Goal: Purchase product/service

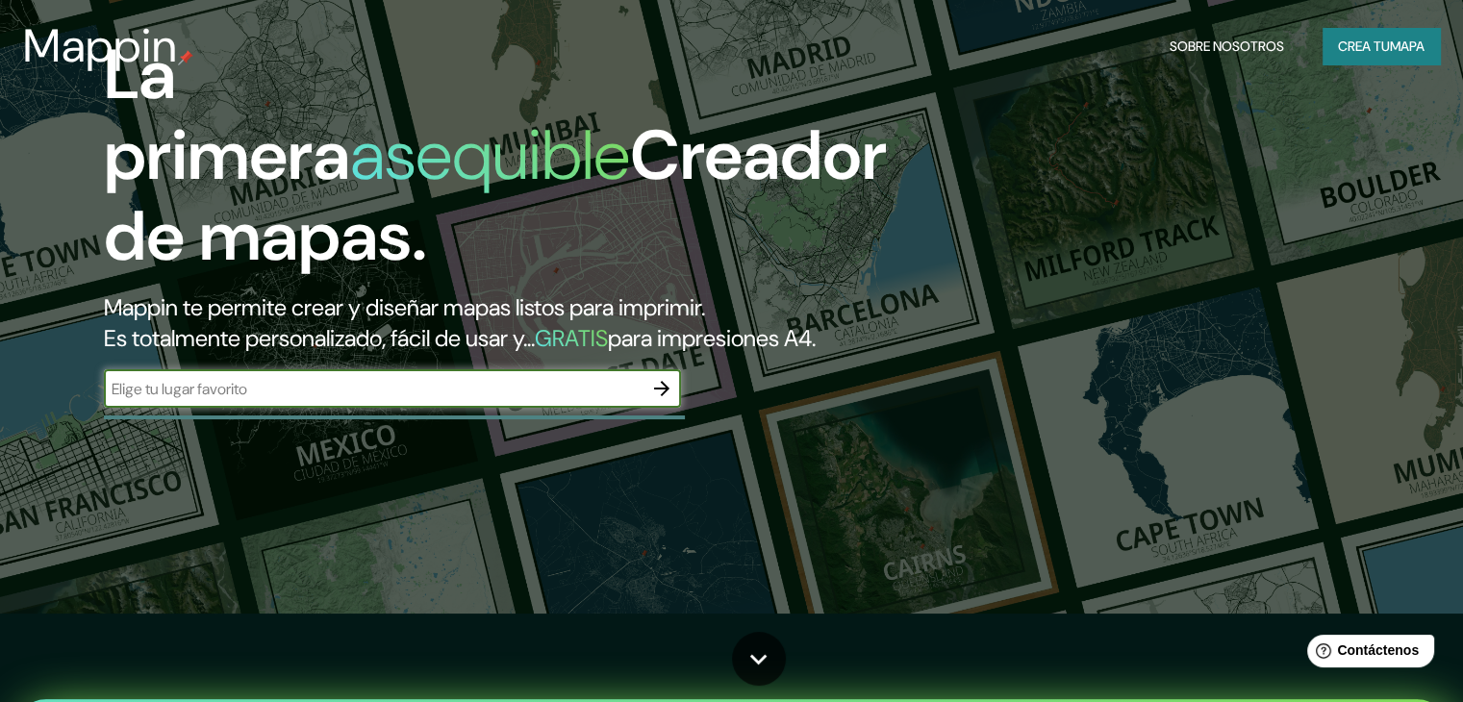
scroll to position [96, 0]
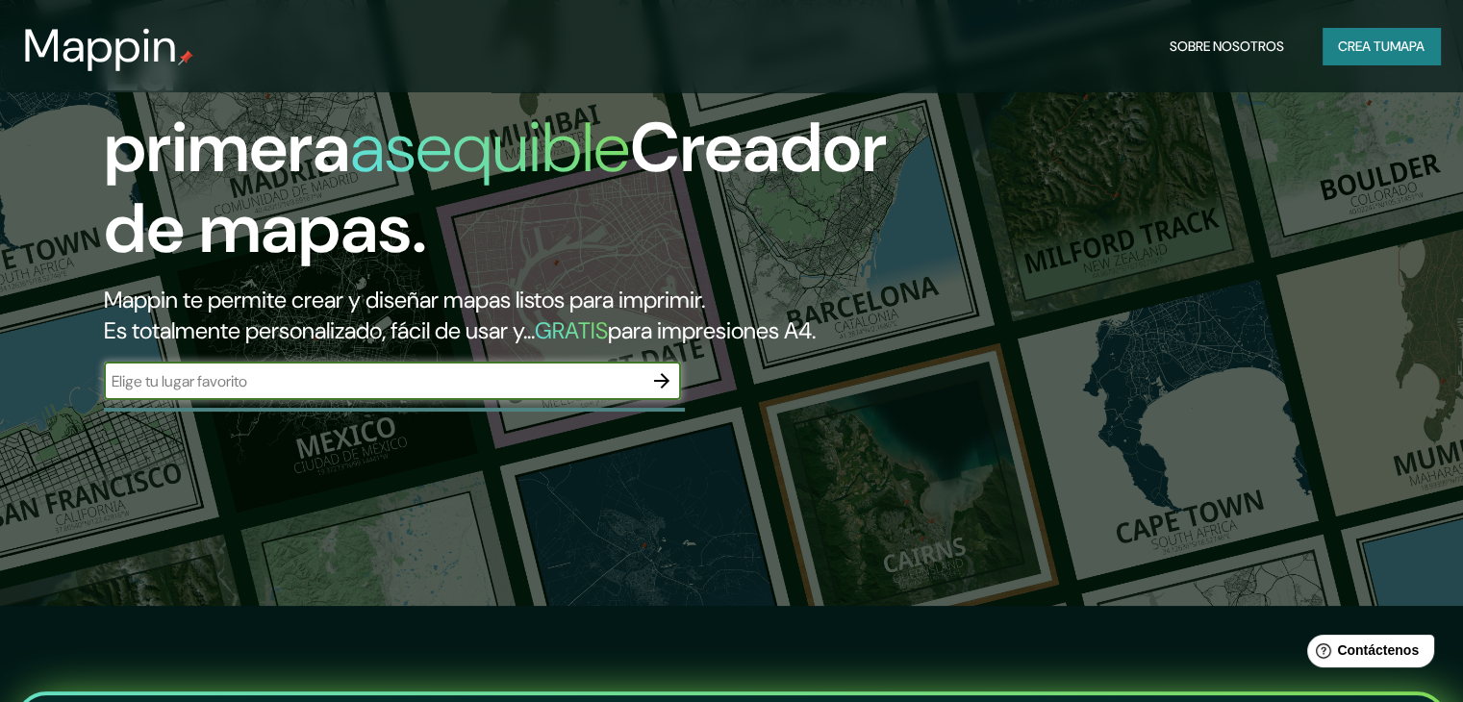
click at [211, 392] on input "text" at bounding box center [373, 381] width 539 height 22
type input "[PERSON_NAME][STREET_ADDRESS][PERSON_NAME]."
click at [665, 392] on icon "button" at bounding box center [661, 380] width 23 height 23
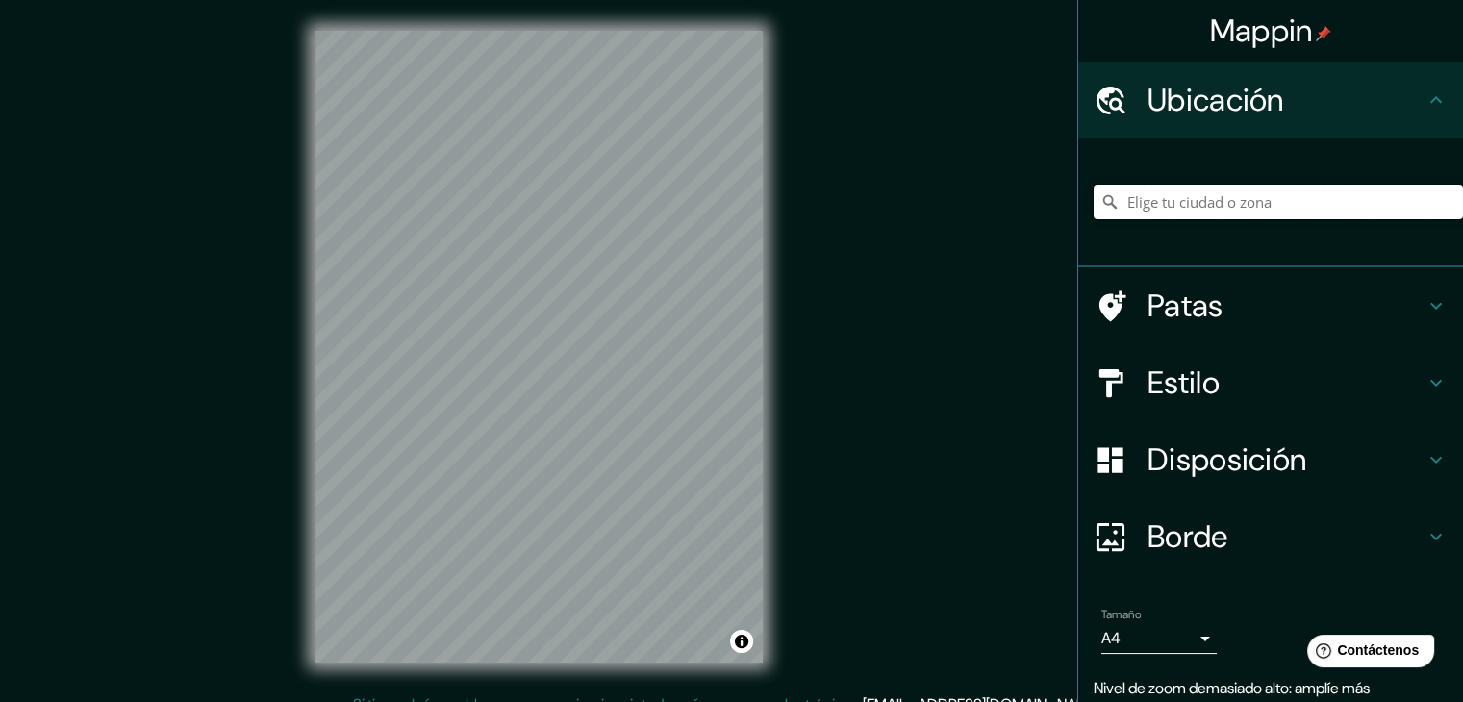
click at [1273, 201] on input "Elige tu ciudad o zona" at bounding box center [1278, 202] width 369 height 35
paste input "[PERSON_NAME][STREET_ADDRESS][PERSON_NAME]."
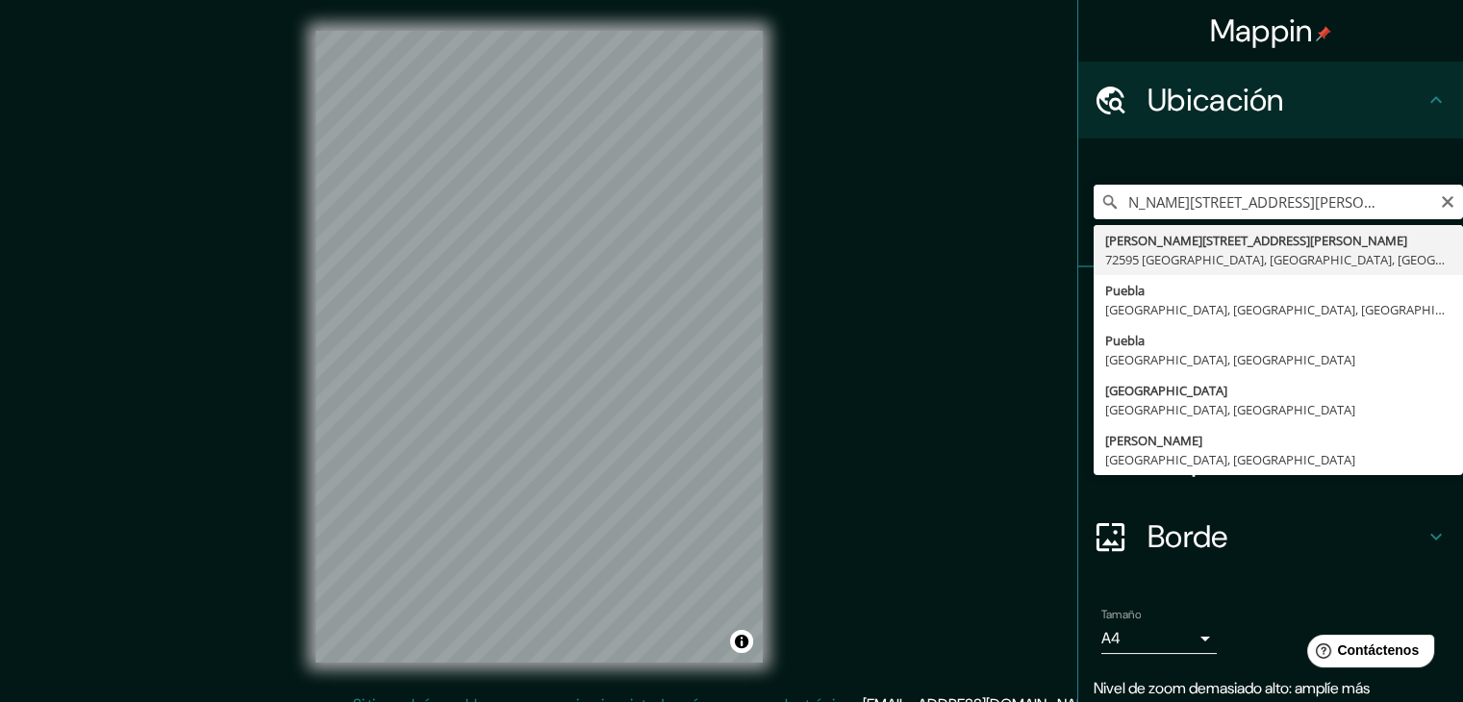
type input "[PERSON_NAME][STREET_ADDRESS][PERSON_NAME]"
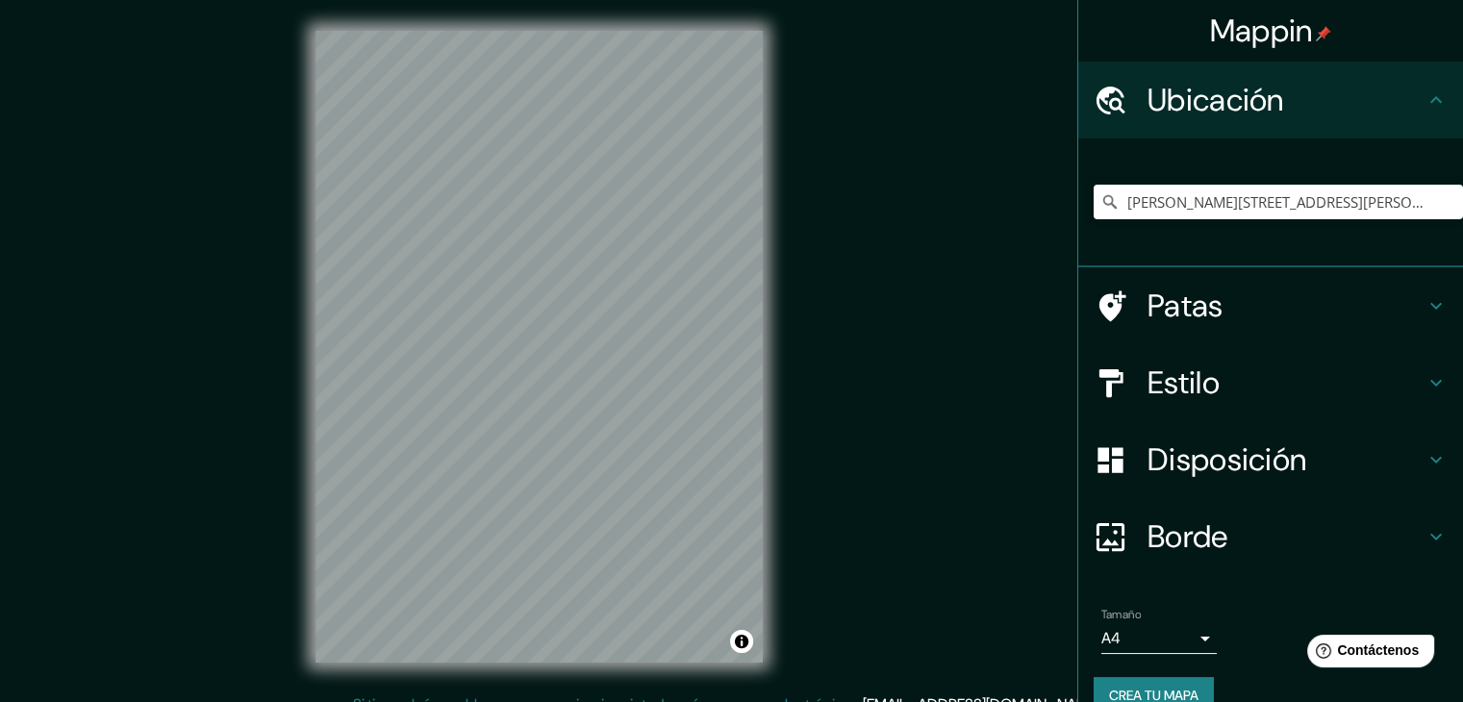
click at [1214, 320] on h4 "Patas" at bounding box center [1285, 306] width 277 height 38
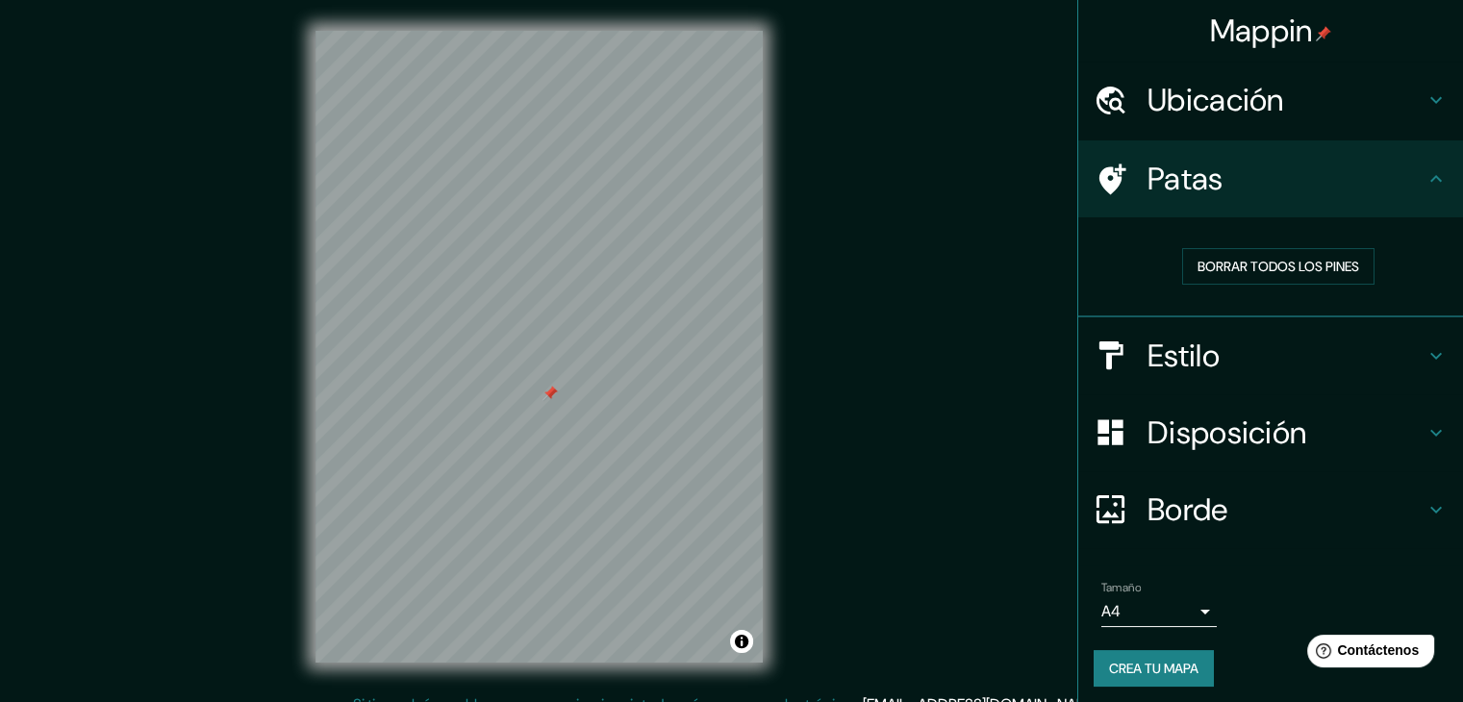
click at [550, 393] on div at bounding box center [549, 393] width 15 height 15
click at [1223, 283] on button "Borrar todos los pines" at bounding box center [1278, 266] width 192 height 37
click at [1220, 352] on h4 "Estilo" at bounding box center [1285, 356] width 277 height 38
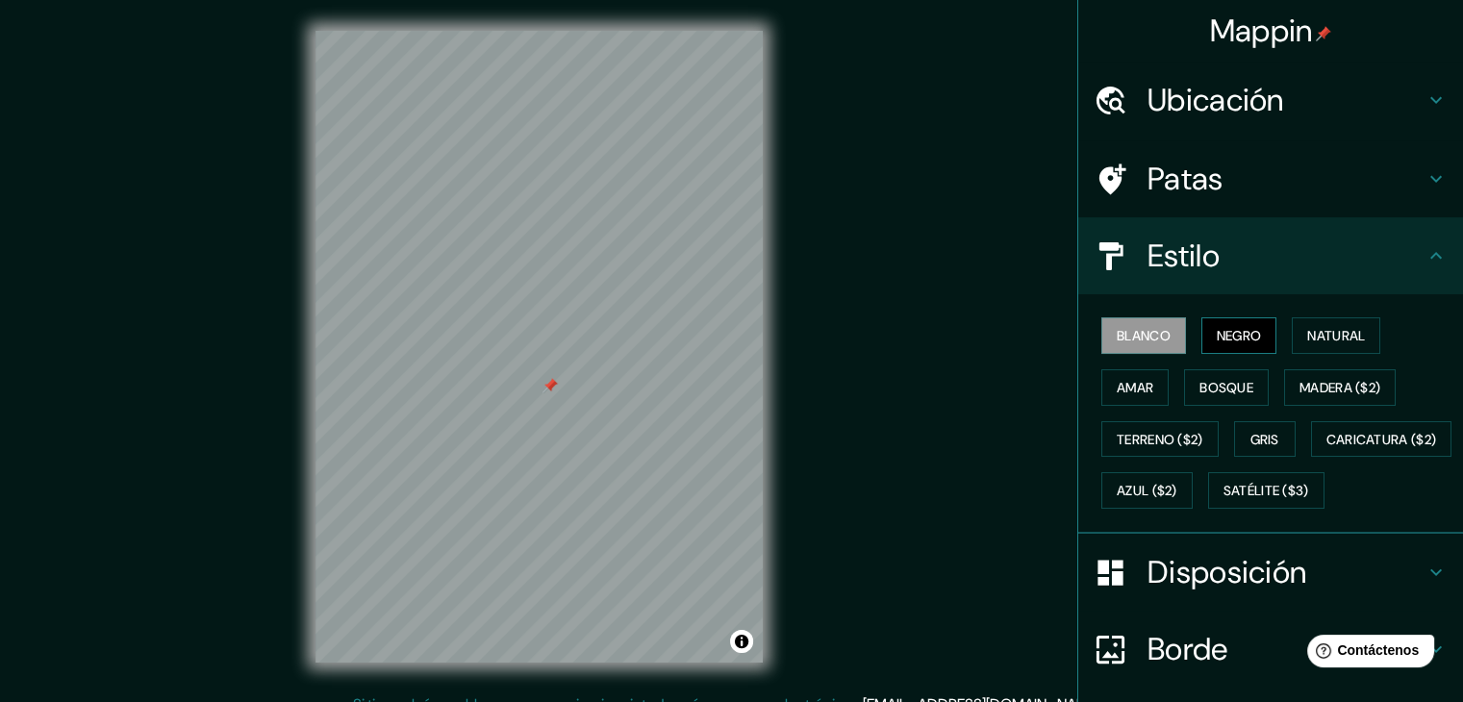
click at [1227, 338] on font "Negro" at bounding box center [1239, 335] width 45 height 17
click at [1292, 340] on button "Natural" at bounding box center [1336, 335] width 88 height 37
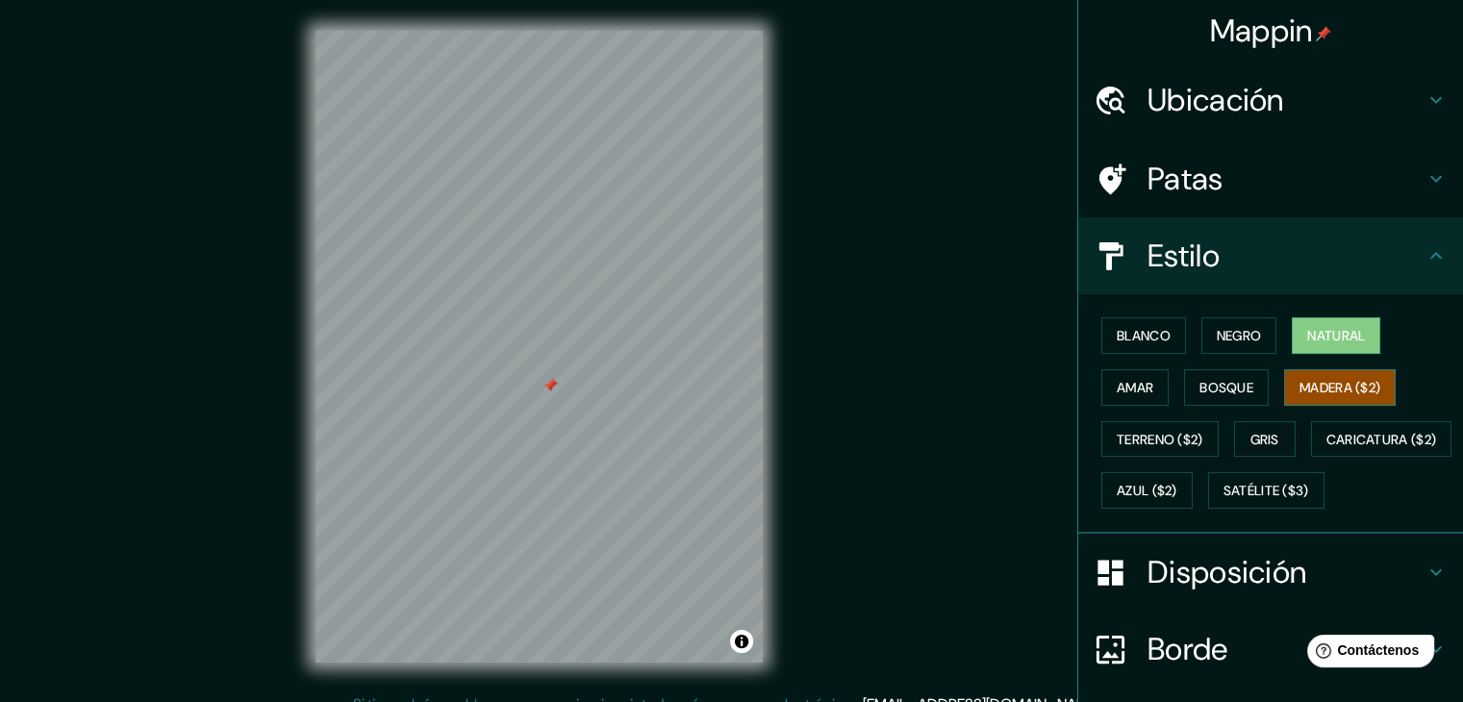
click at [1300, 380] on font "Madera ($2)" at bounding box center [1339, 387] width 81 height 17
click at [1234, 386] on font "Bosque" at bounding box center [1226, 387] width 54 height 17
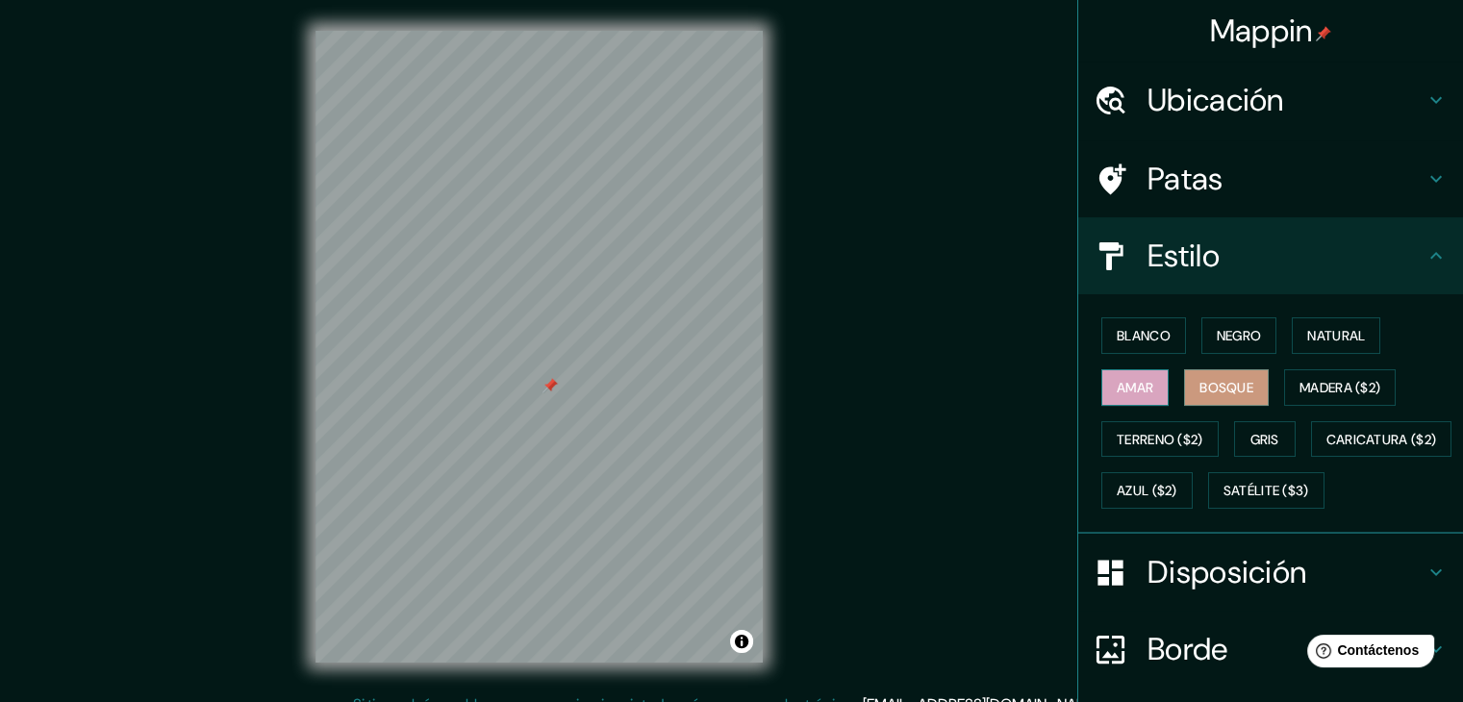
click at [1118, 385] on font "Amar" at bounding box center [1135, 387] width 37 height 17
click at [1147, 439] on font "Terreno ($2)" at bounding box center [1160, 439] width 87 height 17
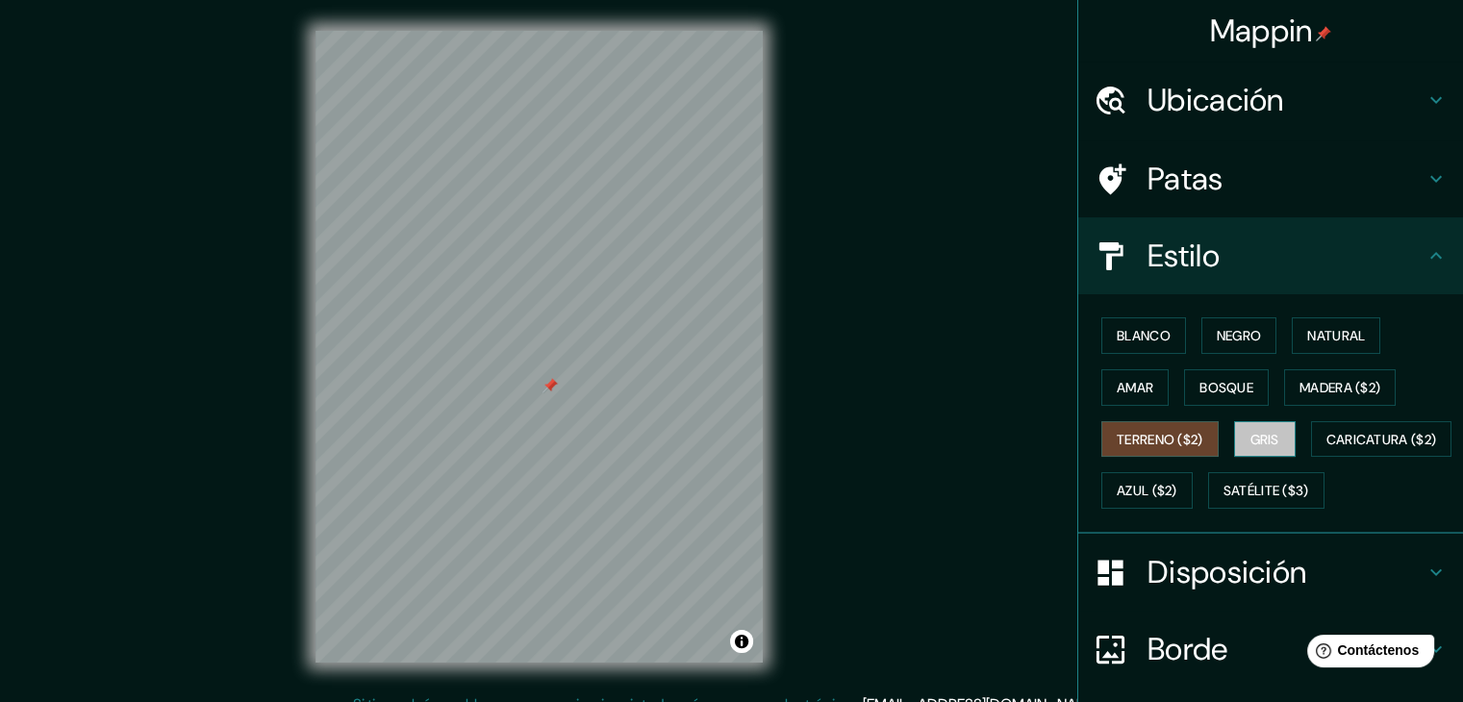
click at [1268, 440] on font "Gris" at bounding box center [1264, 439] width 29 height 17
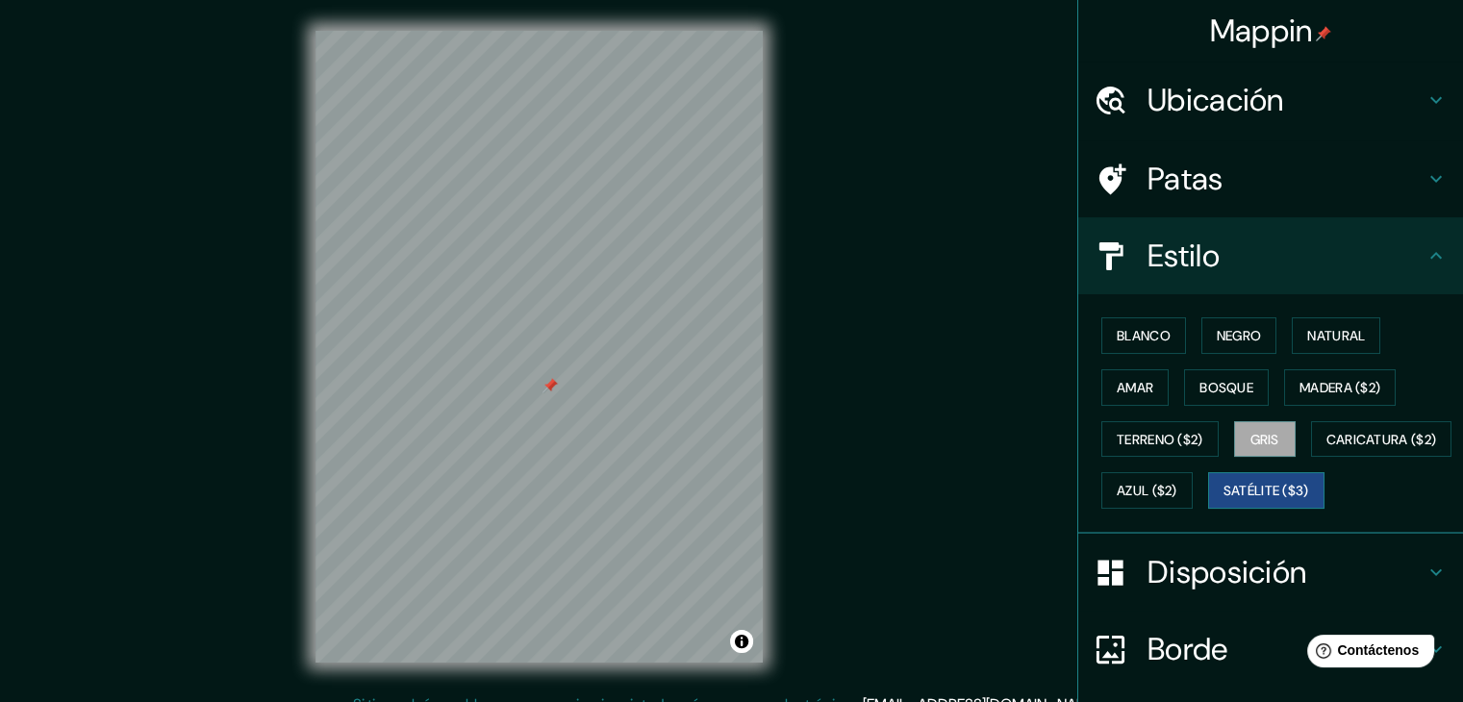
click at [1208, 509] on button "Satélite ($3)" at bounding box center [1266, 490] width 116 height 37
click at [1208, 184] on h4 "Patas" at bounding box center [1285, 179] width 277 height 38
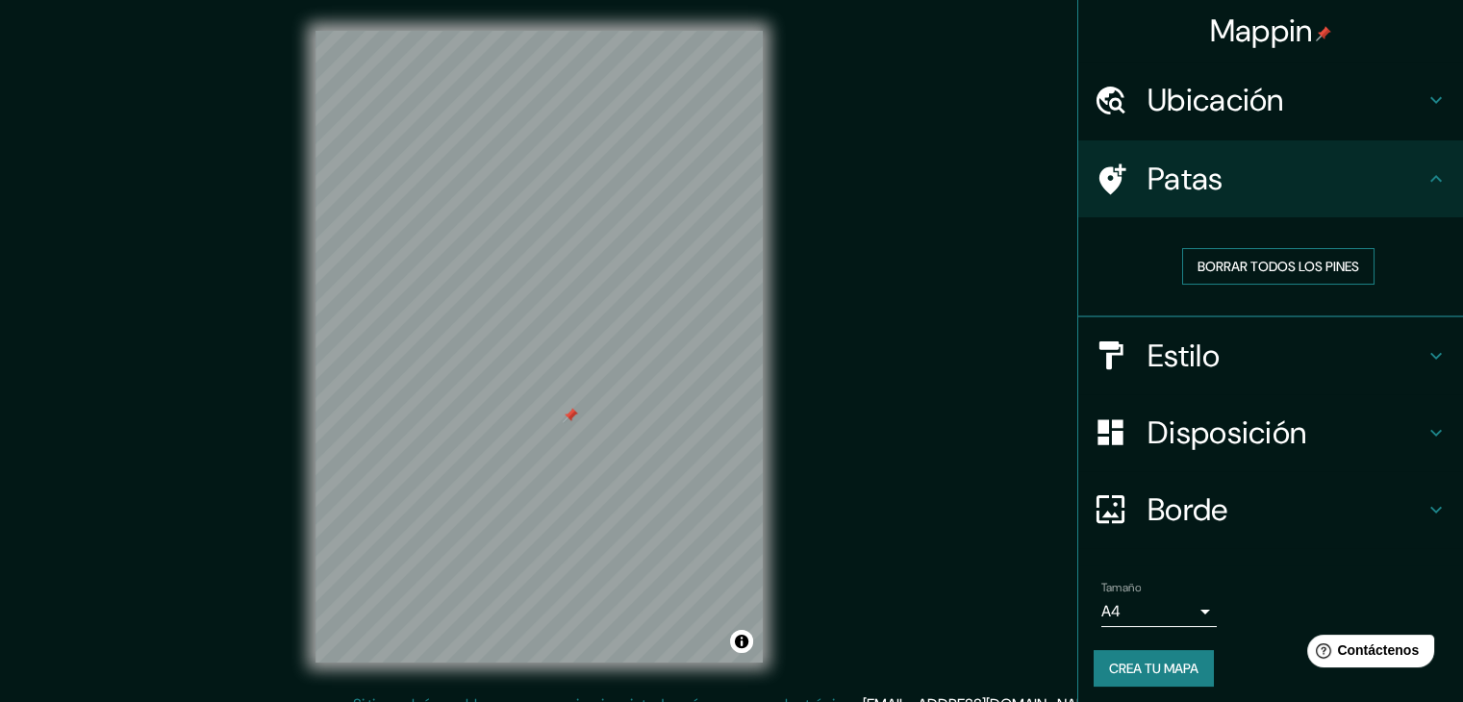
click at [1213, 269] on font "Borrar todos los pines" at bounding box center [1278, 266] width 162 height 17
click at [1134, 331] on div "Estilo" at bounding box center [1270, 355] width 385 height 77
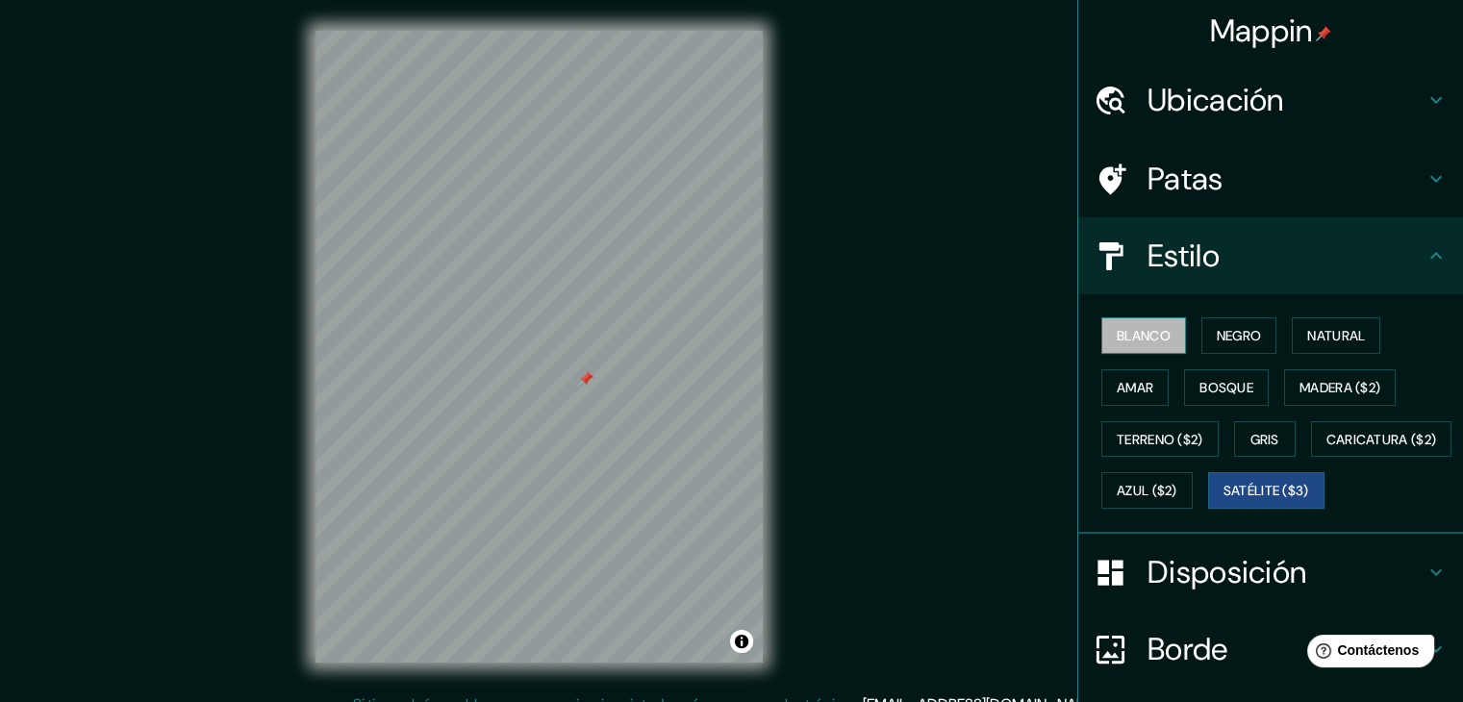
click at [1140, 343] on font "Blanco" at bounding box center [1144, 335] width 54 height 17
click at [585, 376] on div at bounding box center [585, 378] width 15 height 15
click at [593, 366] on div at bounding box center [589, 369] width 15 height 15
click at [579, 359] on div at bounding box center [579, 363] width 15 height 15
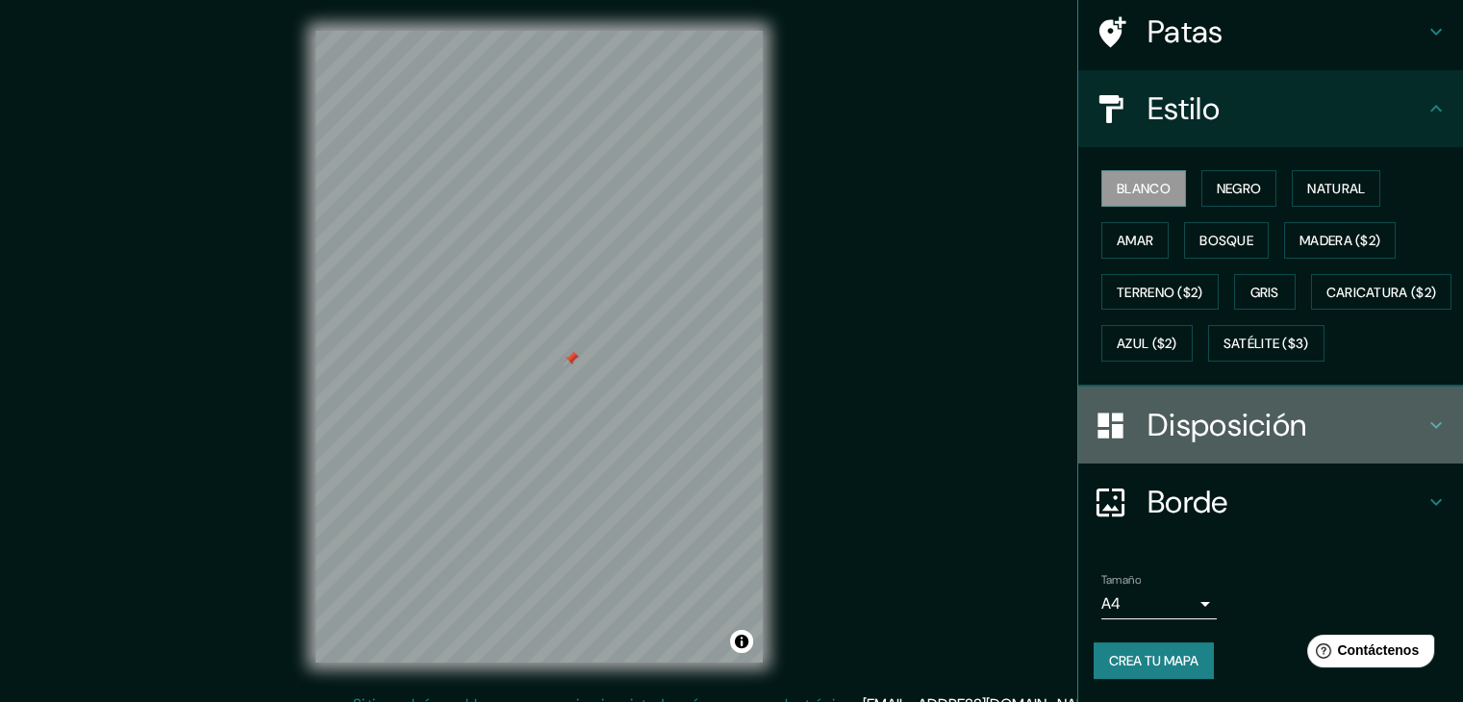
click at [1330, 422] on h4 "Disposición" at bounding box center [1285, 425] width 277 height 38
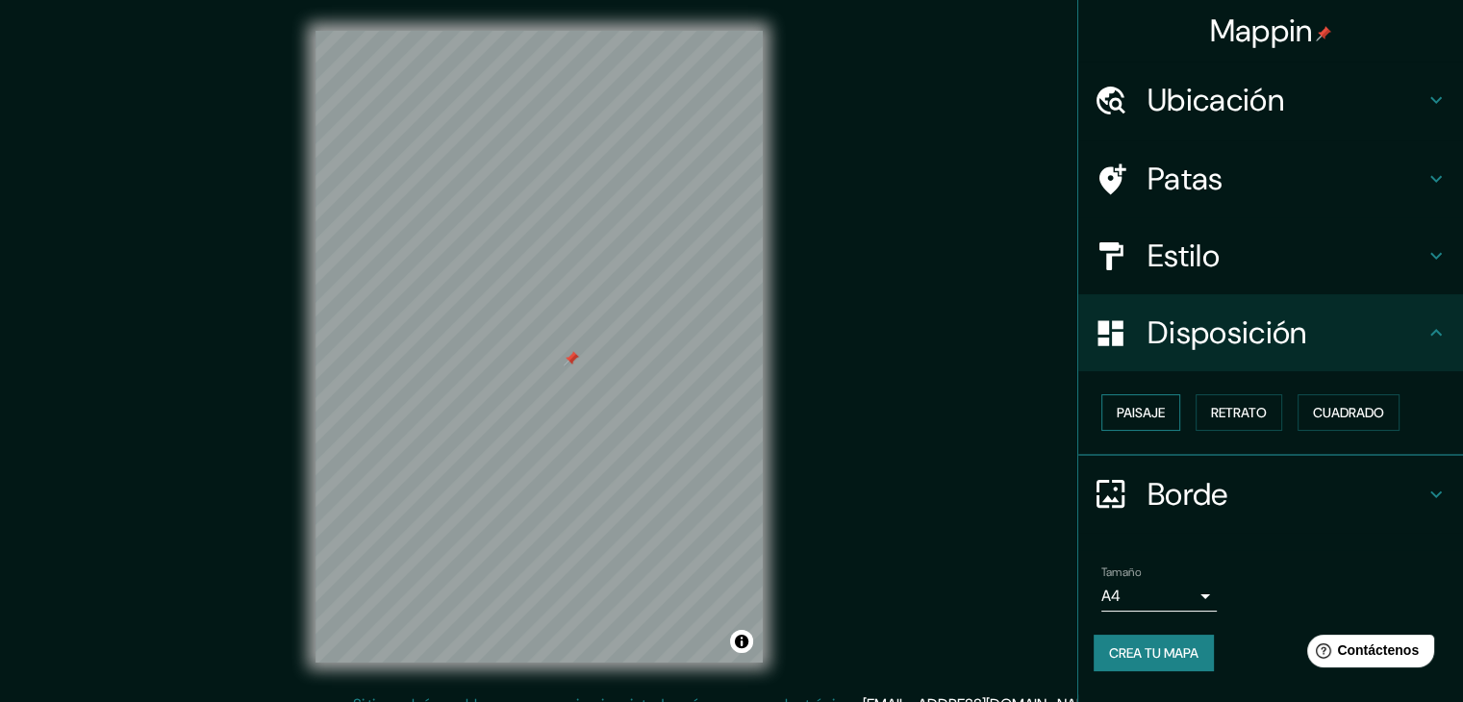
click at [1138, 416] on font "Paisaje" at bounding box center [1141, 412] width 48 height 17
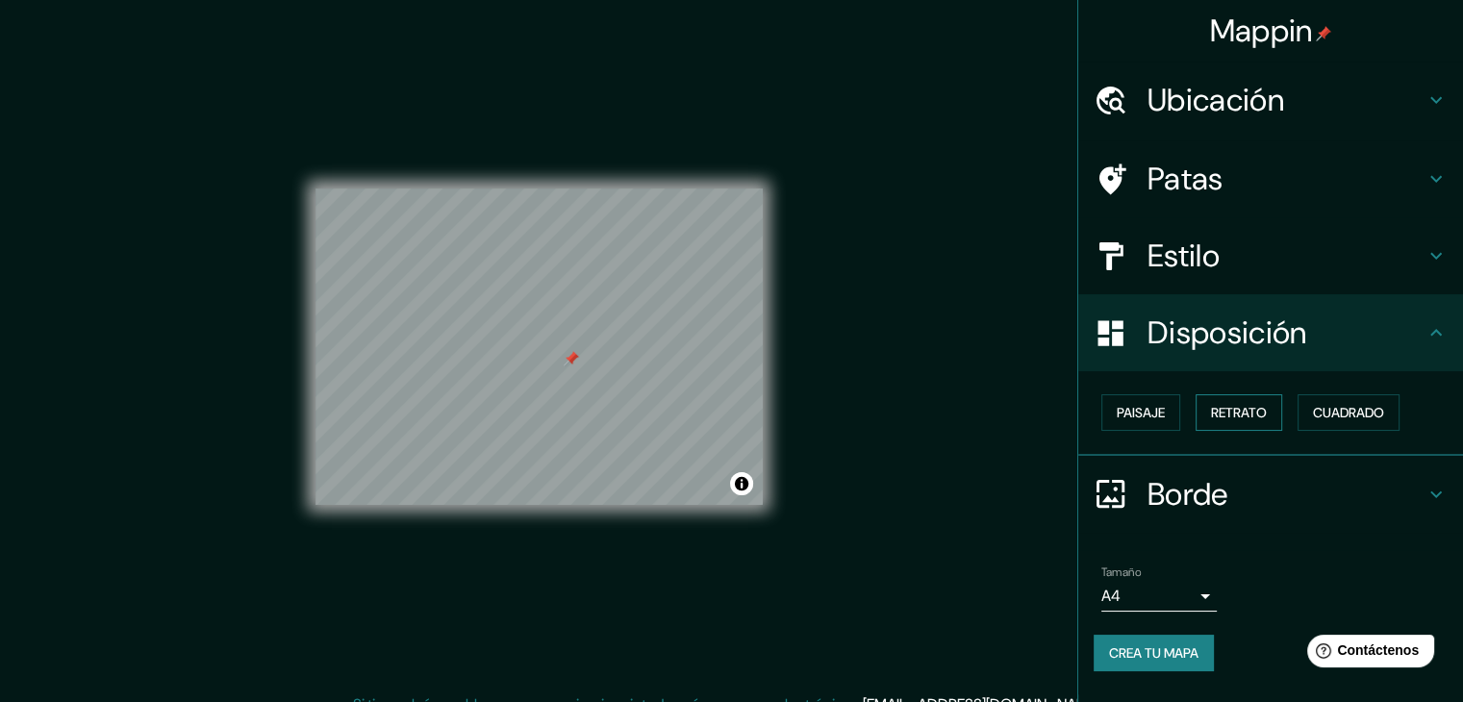
click at [1226, 411] on font "Retrato" at bounding box center [1239, 412] width 56 height 17
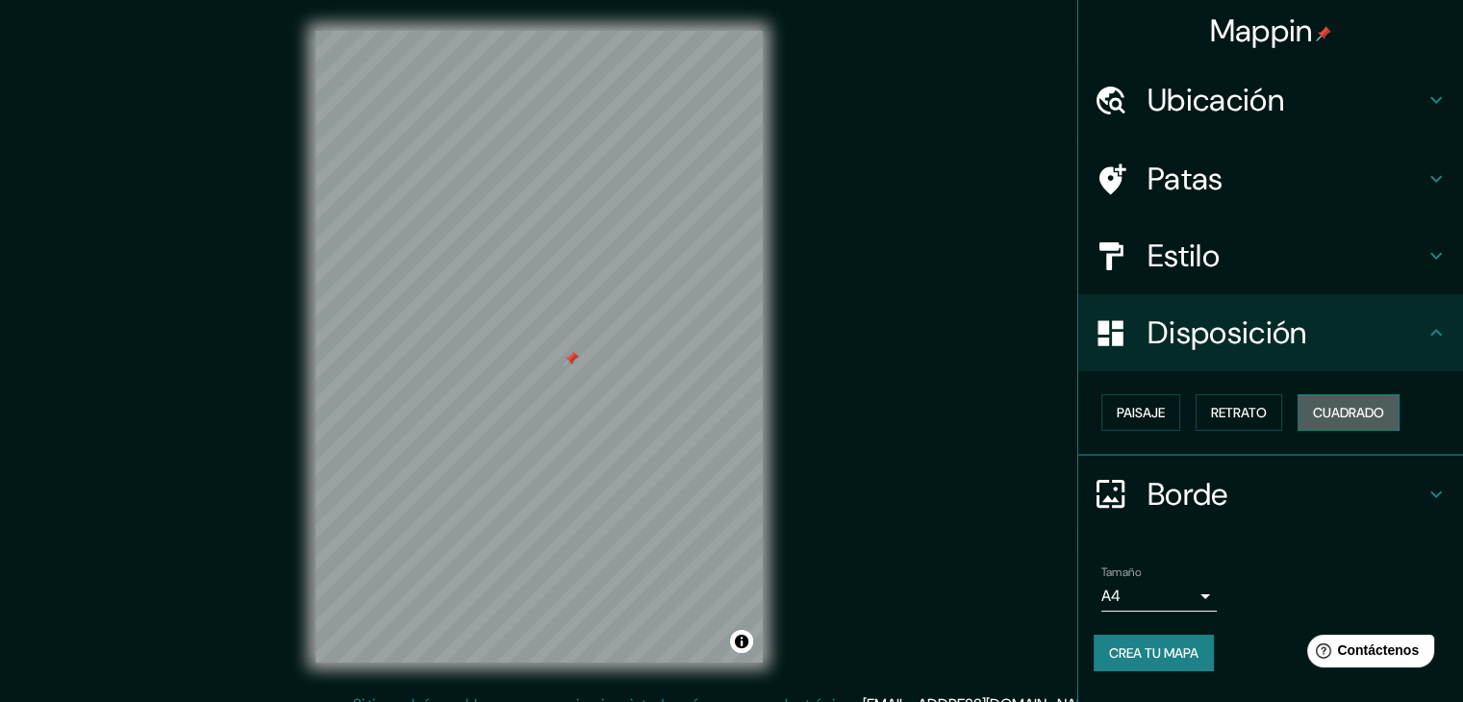
click at [1339, 404] on font "Cuadrado" at bounding box center [1348, 412] width 71 height 17
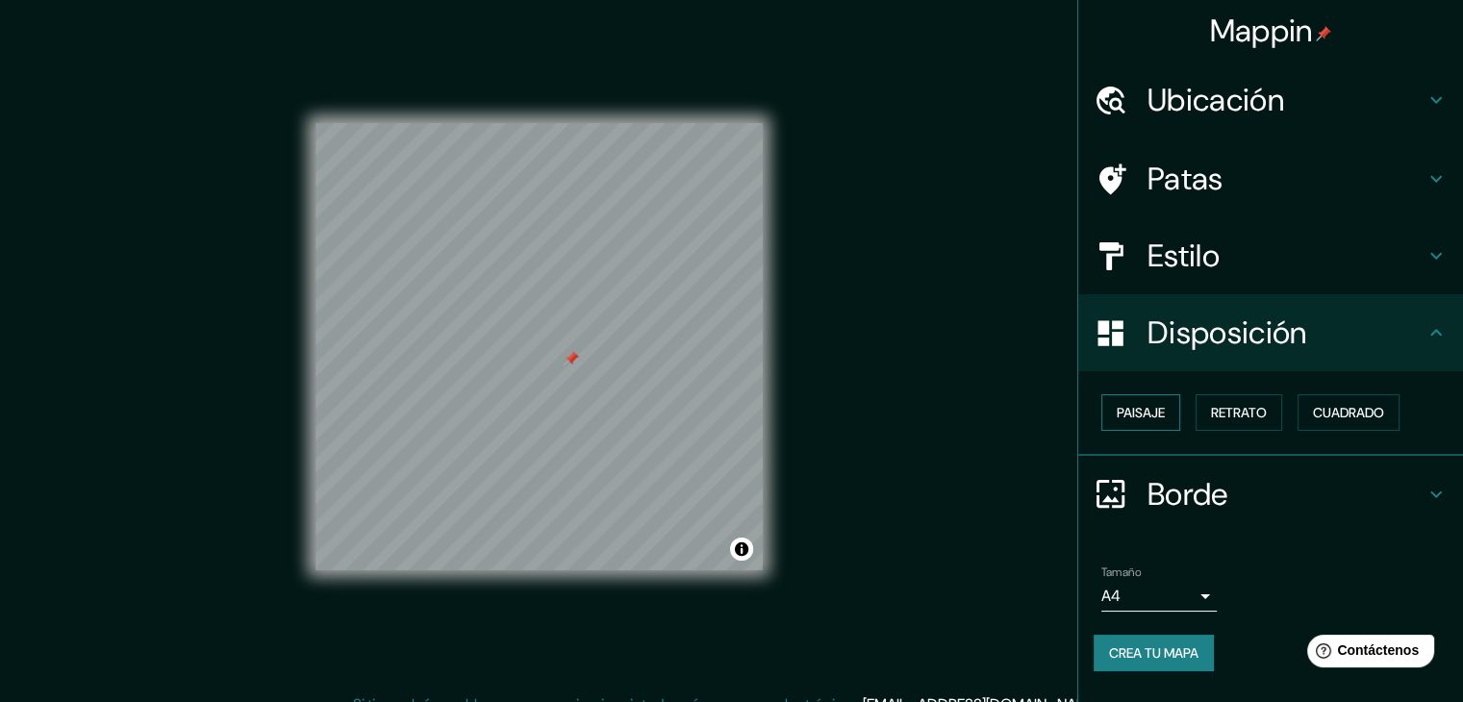
click at [1164, 412] on font "Paisaje" at bounding box center [1141, 412] width 48 height 17
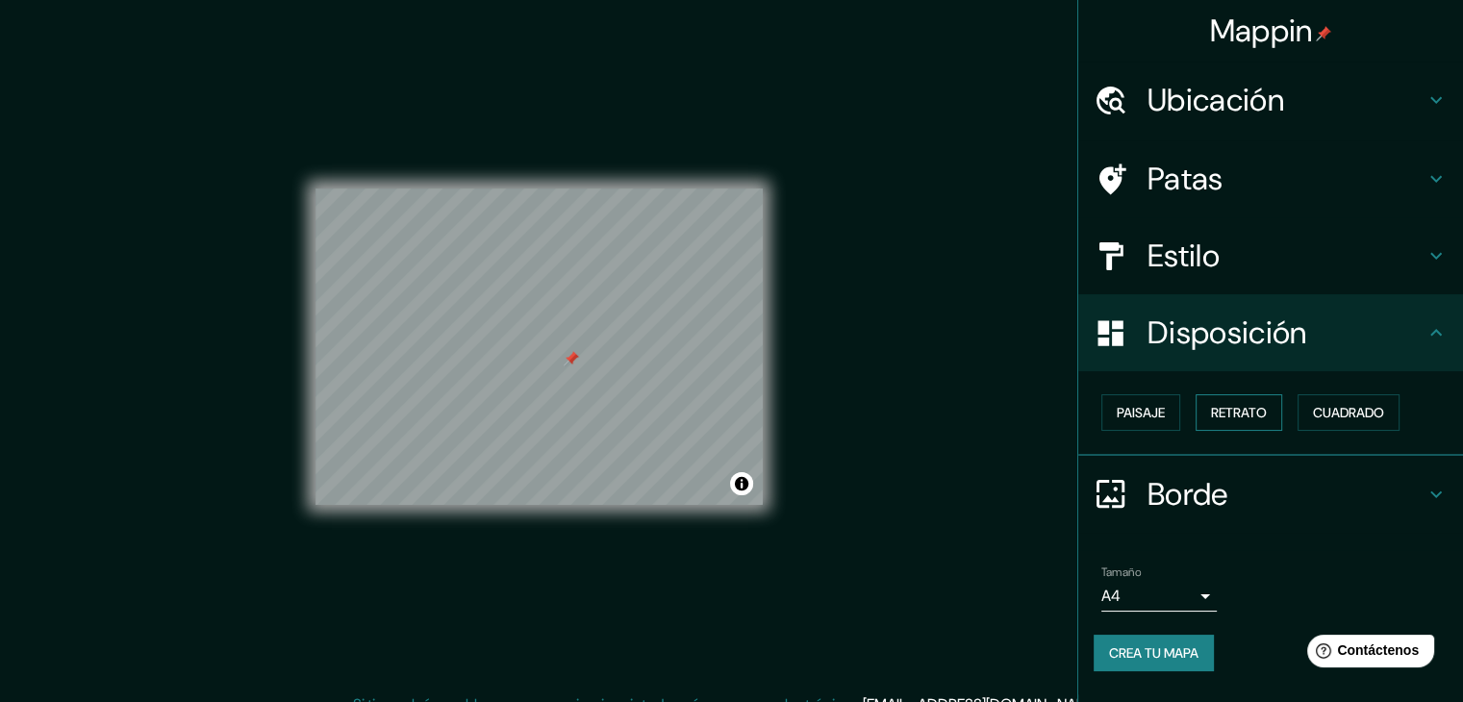
click at [1199, 410] on button "Retrato" at bounding box center [1239, 412] width 87 height 37
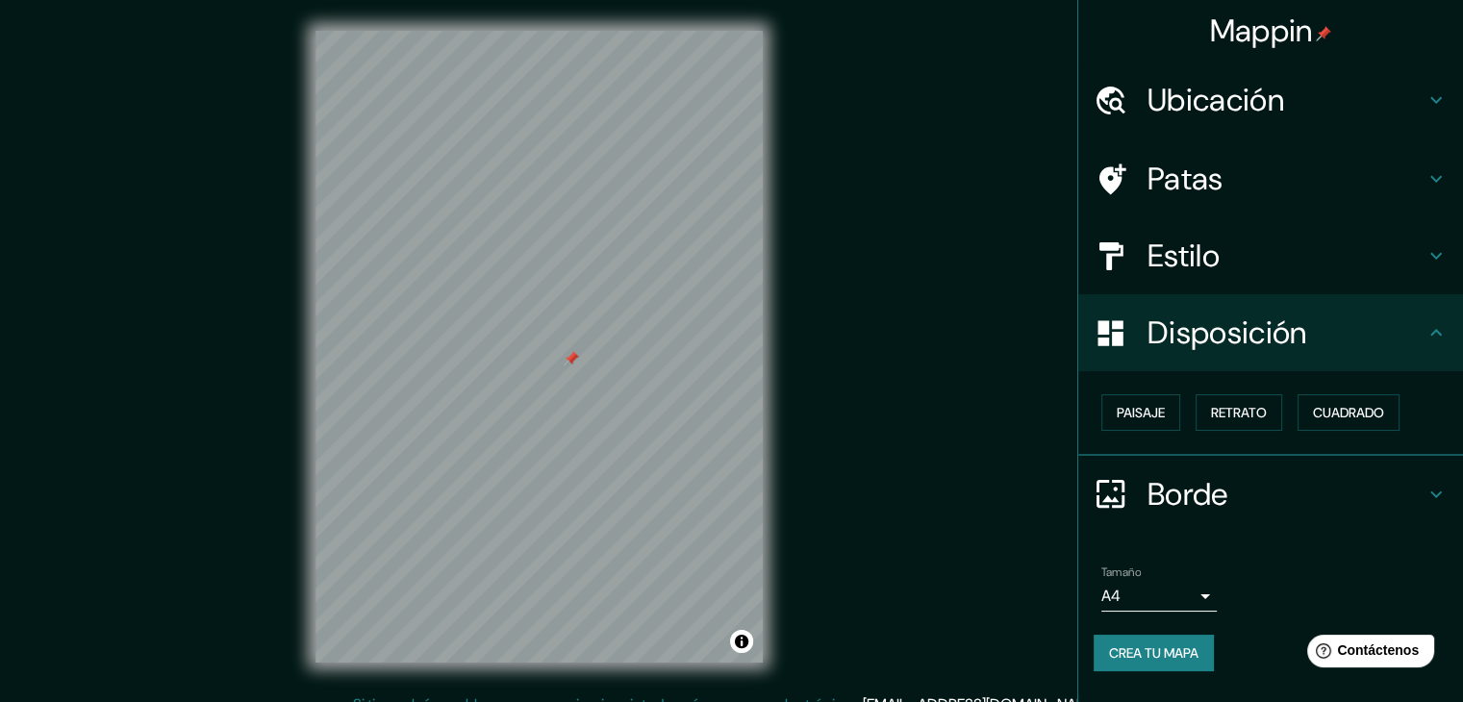
click at [1168, 498] on font "Borde" at bounding box center [1187, 494] width 81 height 40
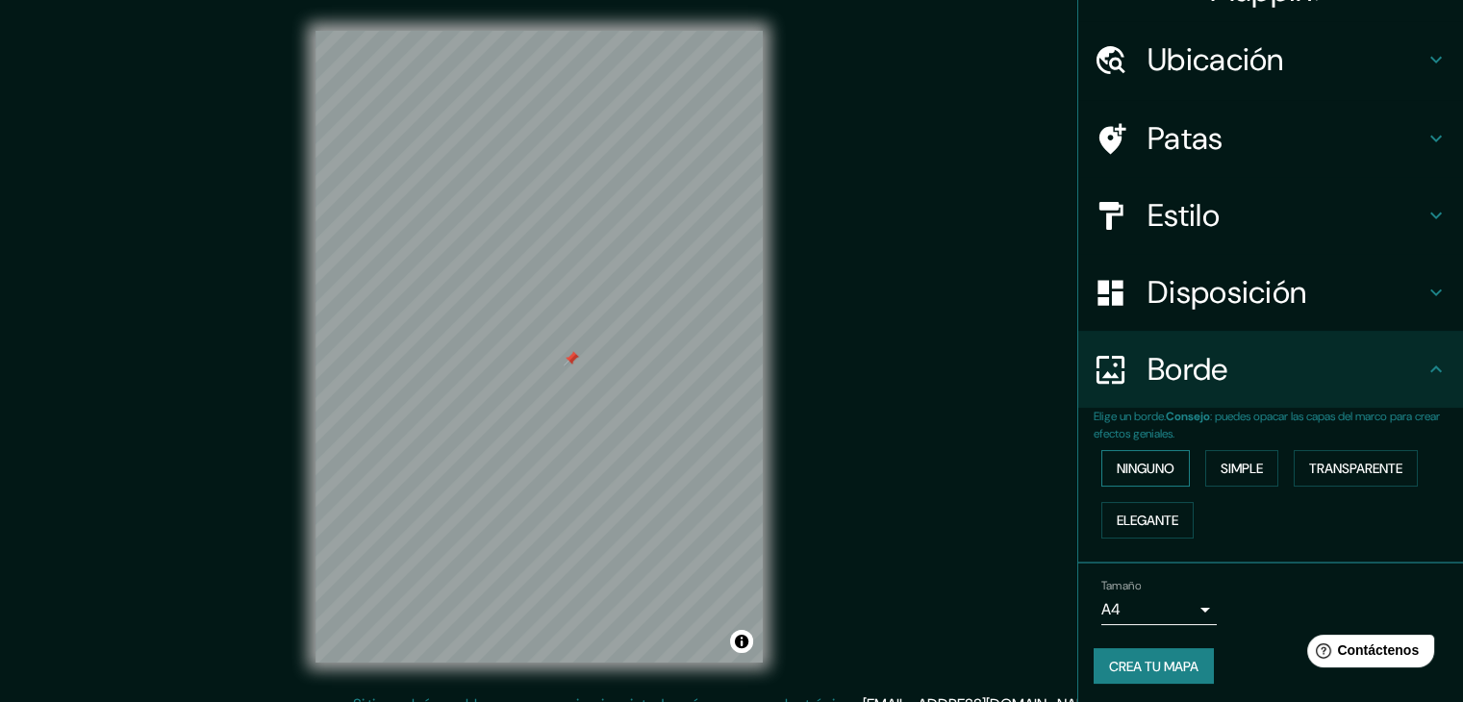
scroll to position [43, 0]
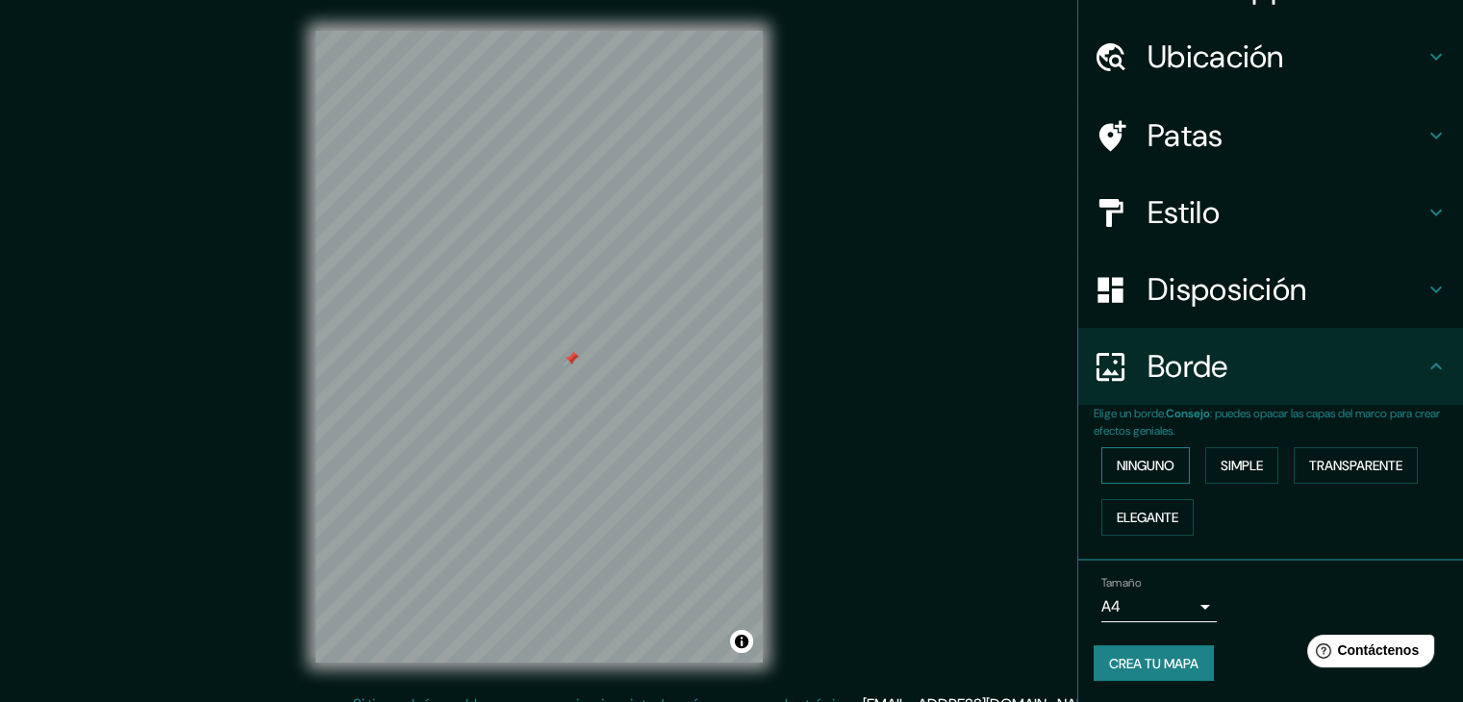
click at [1154, 466] on font "Ninguno" at bounding box center [1146, 465] width 58 height 17
click at [1249, 465] on font "Simple" at bounding box center [1242, 465] width 42 height 17
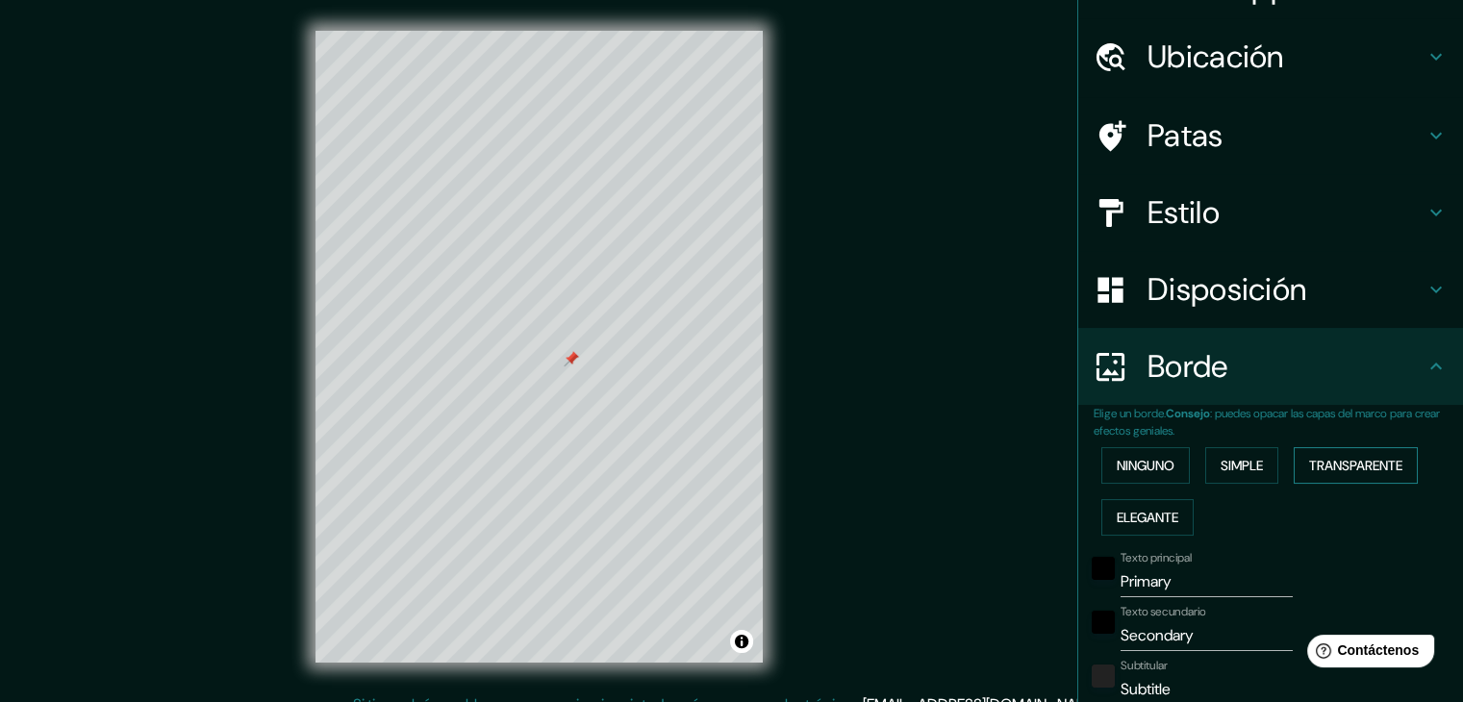
click at [1335, 463] on font "Transparente" at bounding box center [1355, 465] width 93 height 17
click at [1155, 511] on font "Elegante" at bounding box center [1148, 517] width 62 height 17
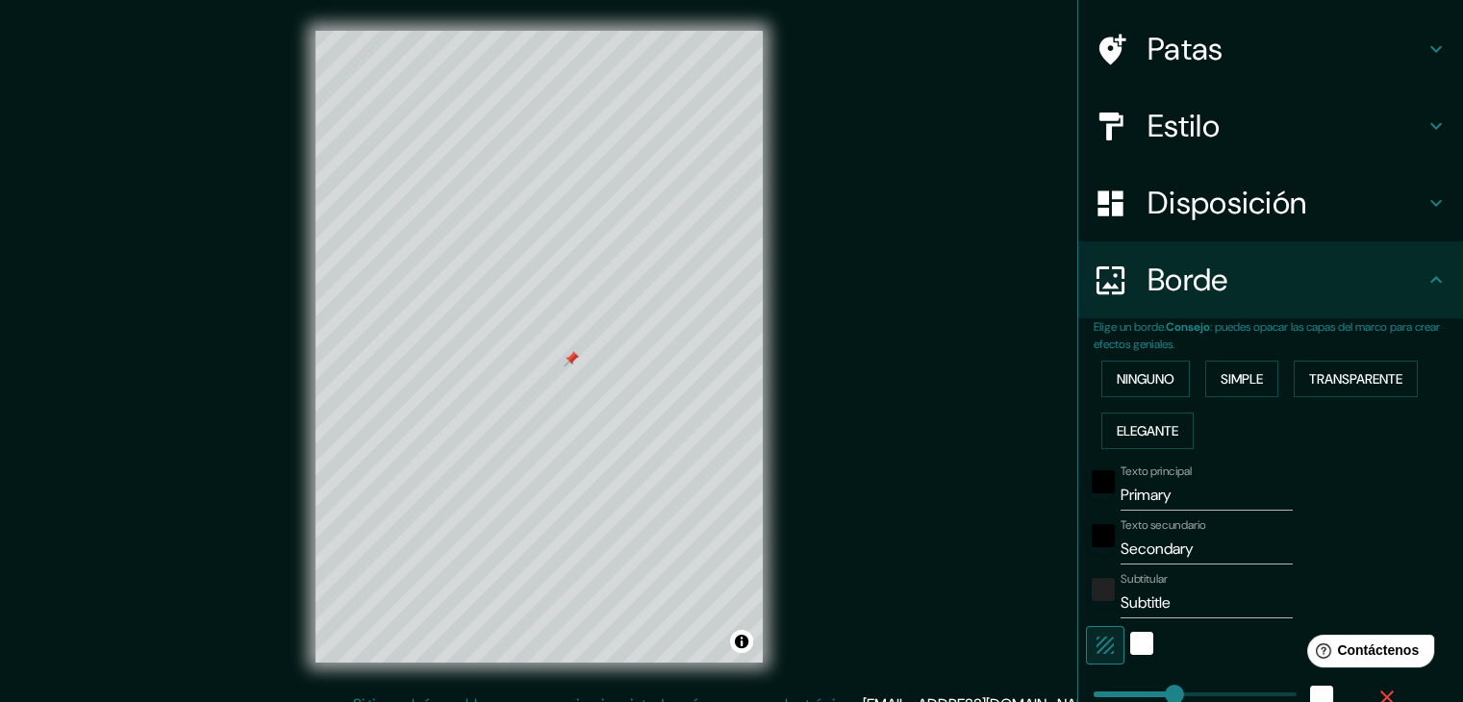
scroll to position [139, 0]
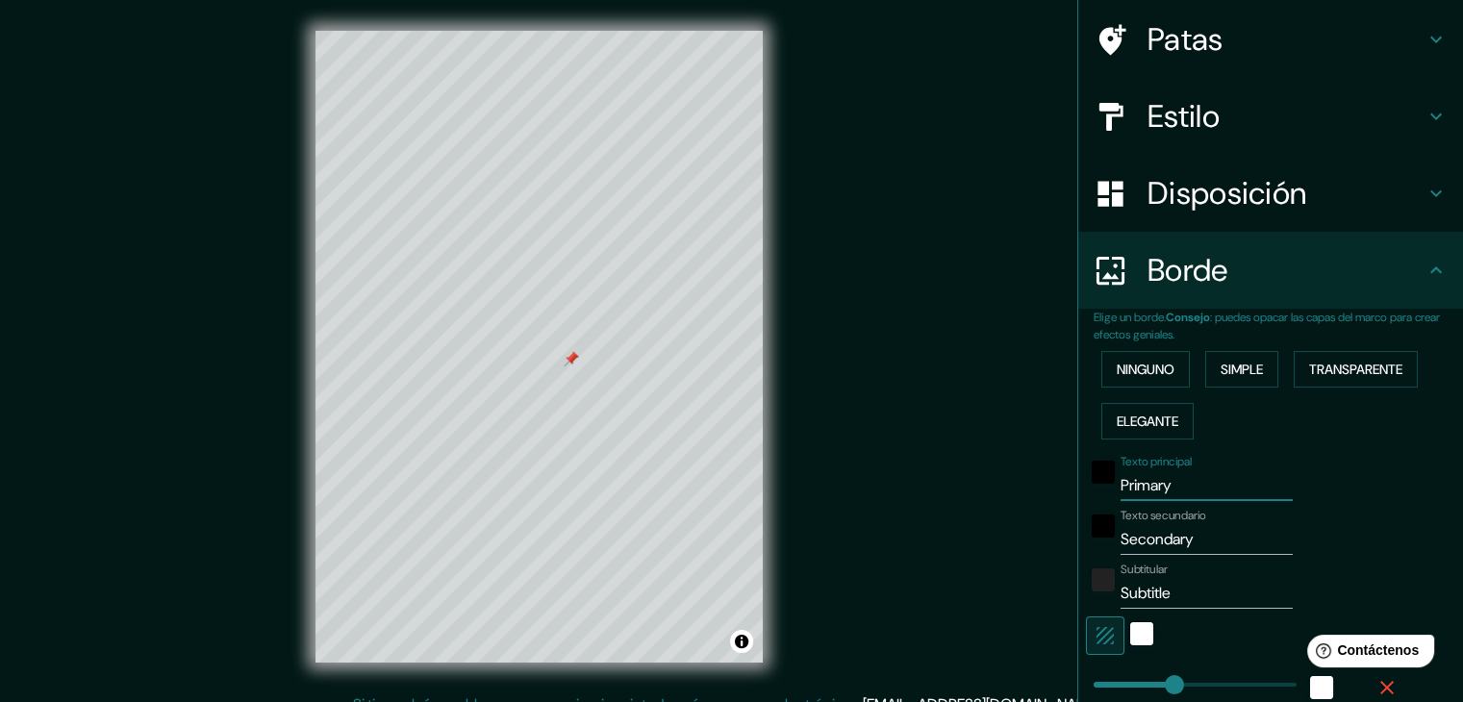
click at [1167, 484] on input "Primary" at bounding box center [1207, 485] width 172 height 31
drag, startPoint x: 1167, startPoint y: 484, endPoint x: 1103, endPoint y: 491, distance: 63.8
click at [1103, 491] on div "Texto principal Primary" at bounding box center [1243, 478] width 315 height 46
type input "37"
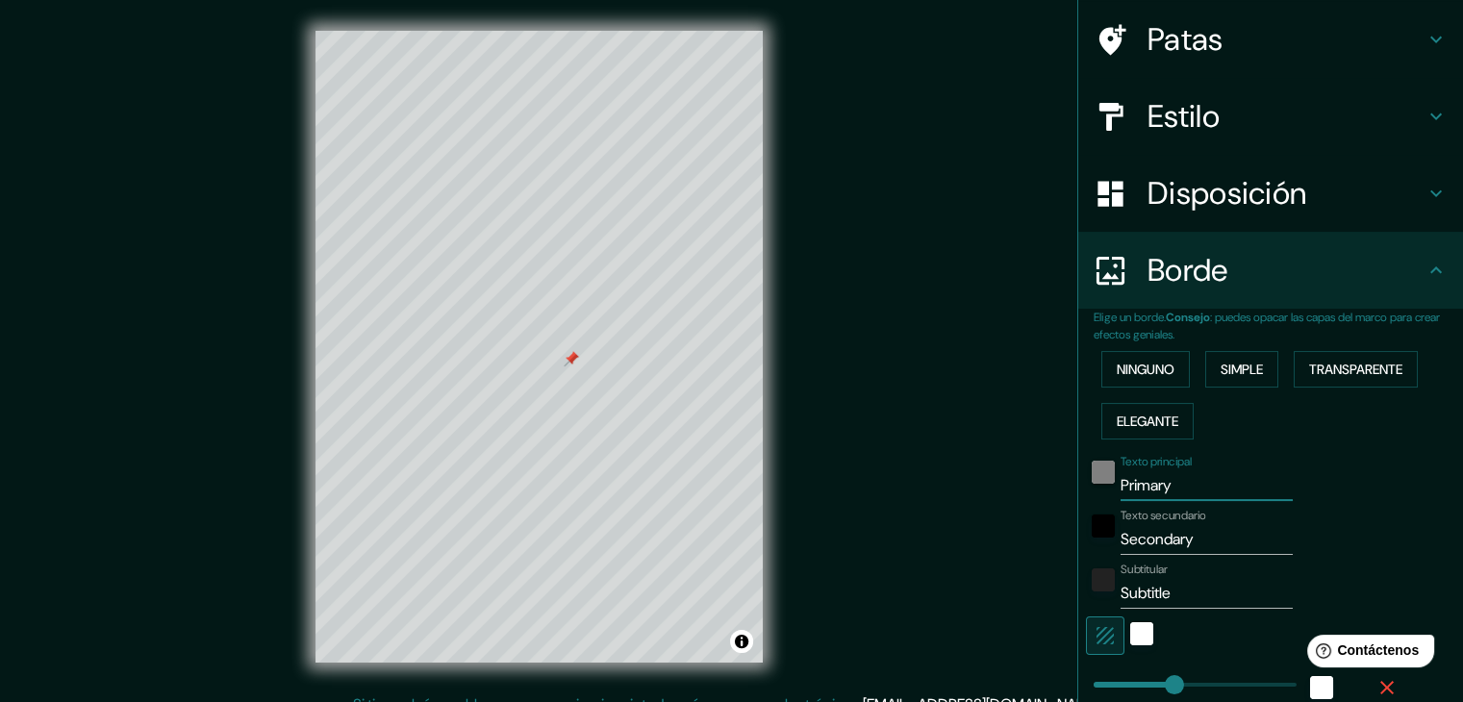
type input "19"
click at [1117, 378] on font "Ninguno" at bounding box center [1146, 369] width 58 height 25
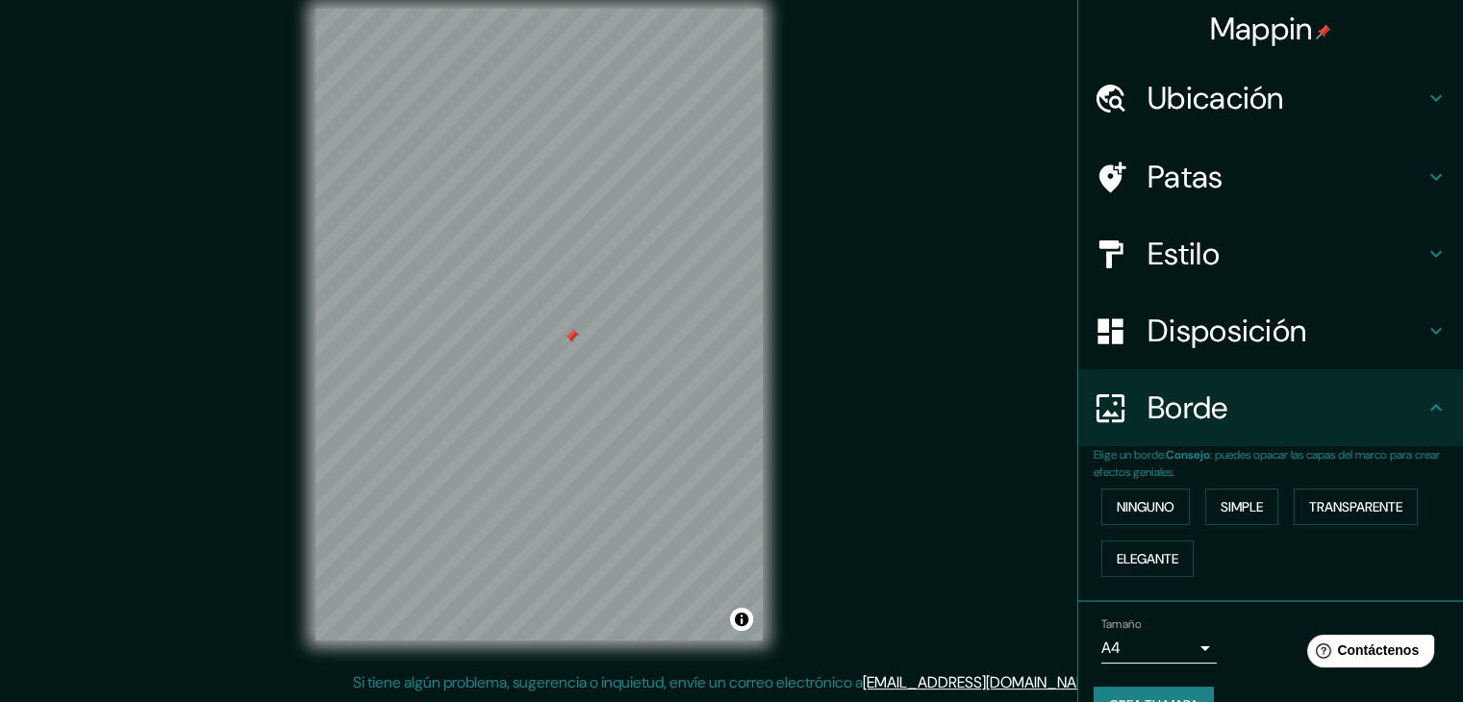
scroll to position [0, 0]
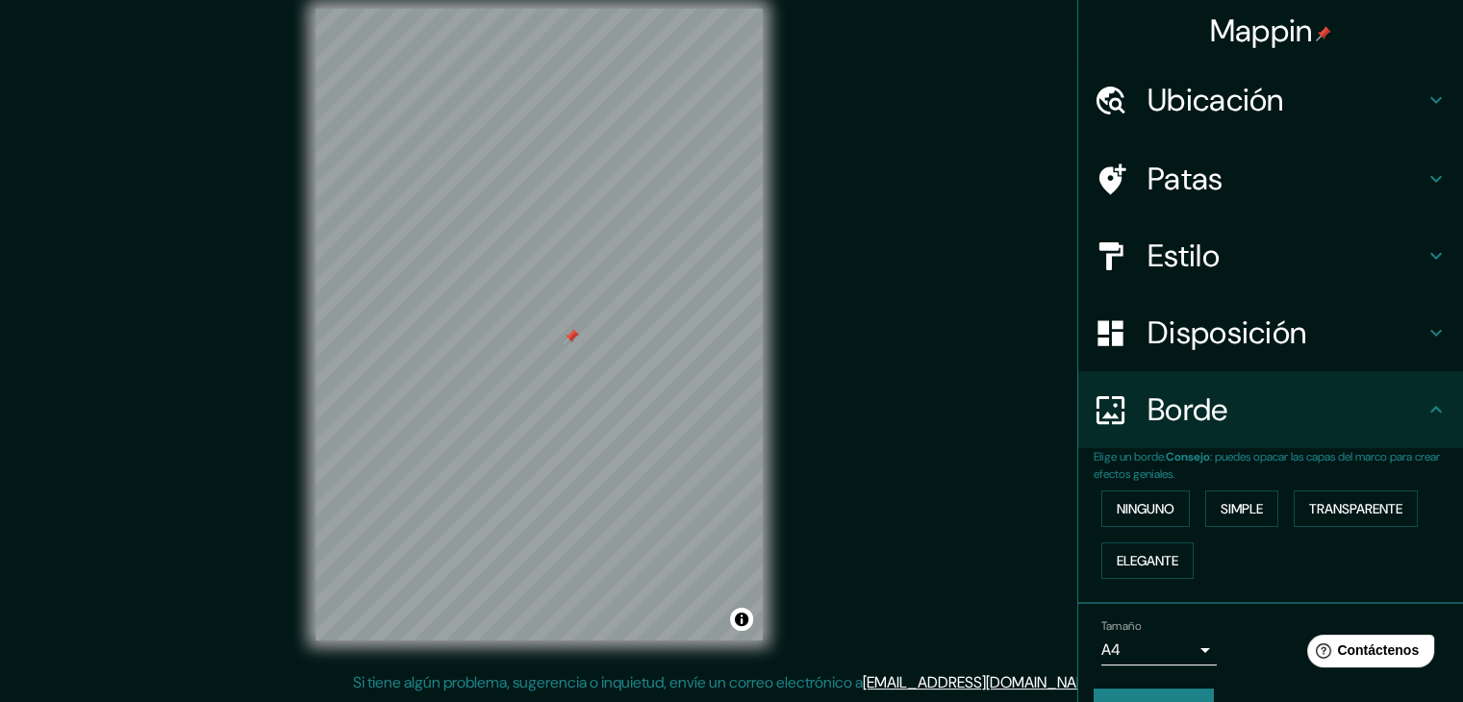
click at [1296, 265] on h4 "Estilo" at bounding box center [1285, 256] width 277 height 38
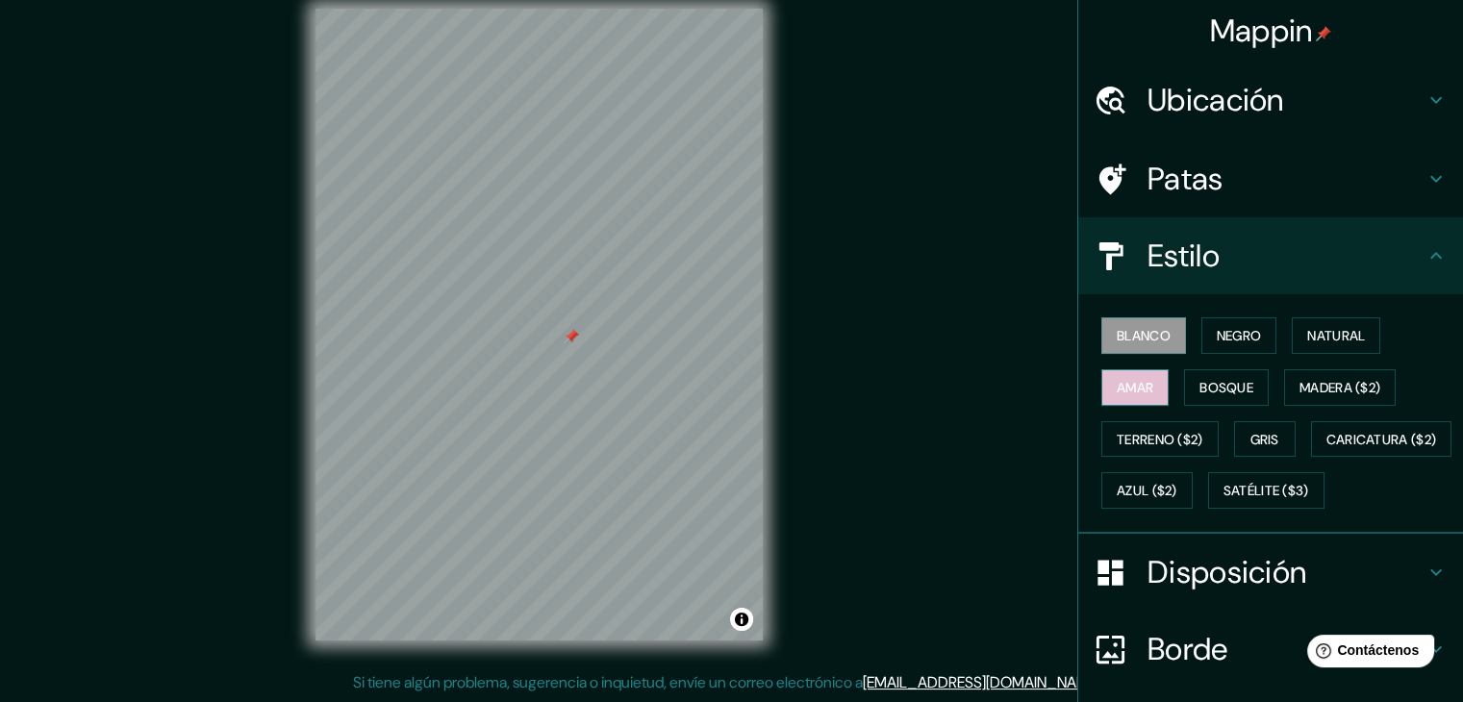
click at [1131, 401] on button "Amar" at bounding box center [1134, 387] width 67 height 37
click at [1142, 336] on font "Blanco" at bounding box center [1144, 335] width 54 height 17
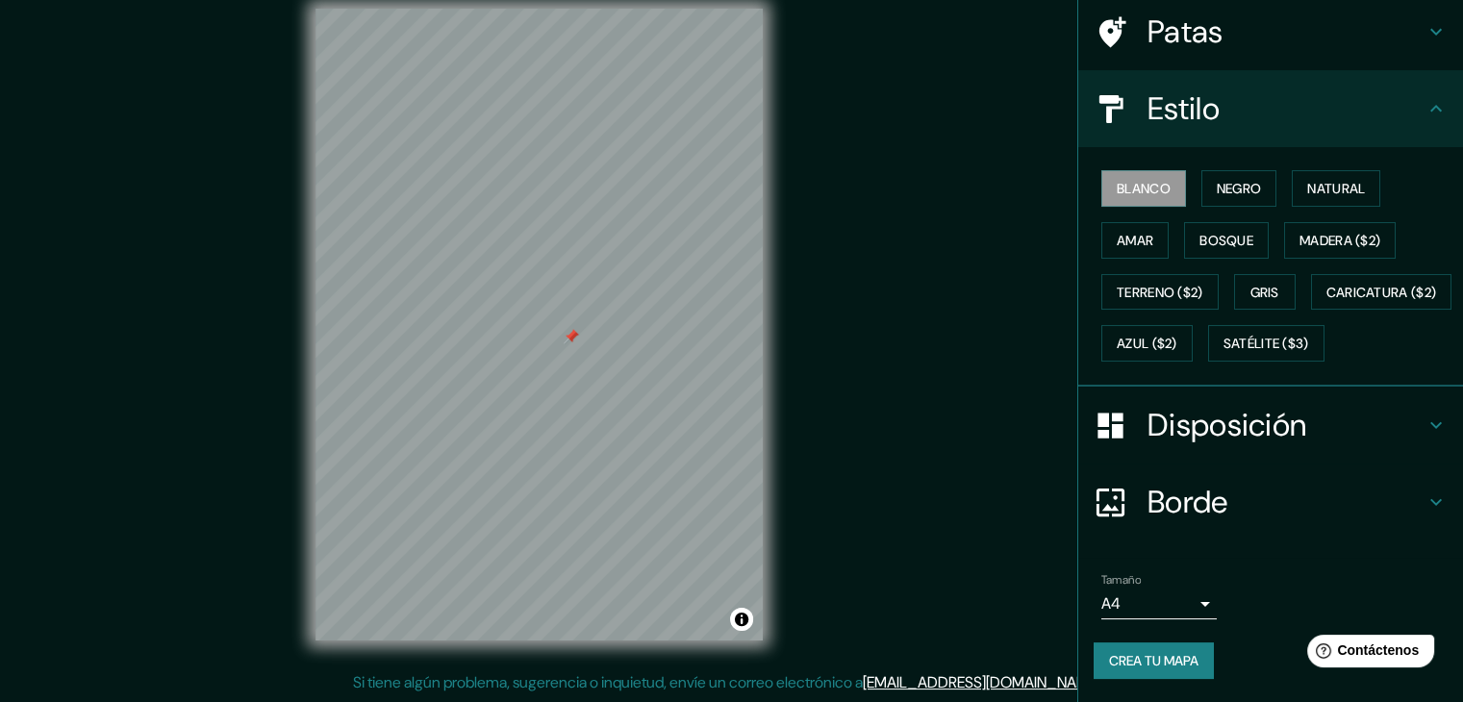
scroll to position [194, 0]
click at [1181, 659] on font "Crea tu mapa" at bounding box center [1153, 660] width 89 height 17
click at [1117, 668] on font "Crea tu mapa" at bounding box center [1153, 660] width 89 height 17
click at [1130, 663] on div "Crea tu mapa" at bounding box center [1271, 661] width 354 height 37
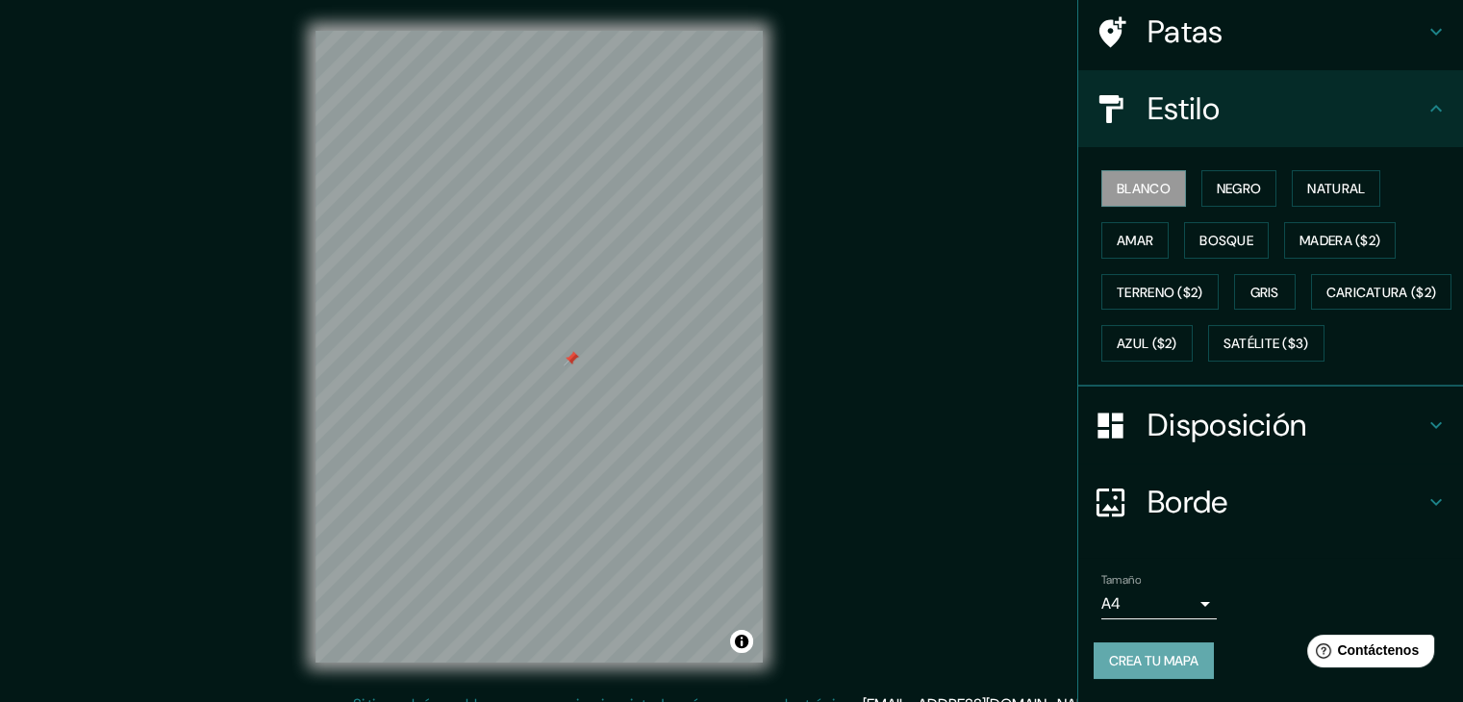
click at [1177, 666] on font "Crea tu mapa" at bounding box center [1153, 660] width 89 height 17
click at [1163, 608] on body "Mappin Ubicación [PERSON_NAME][STREET_ADDRESS][PERSON_NAME] [GEOGRAPHIC_DATA] E…" at bounding box center [731, 351] width 1463 height 702
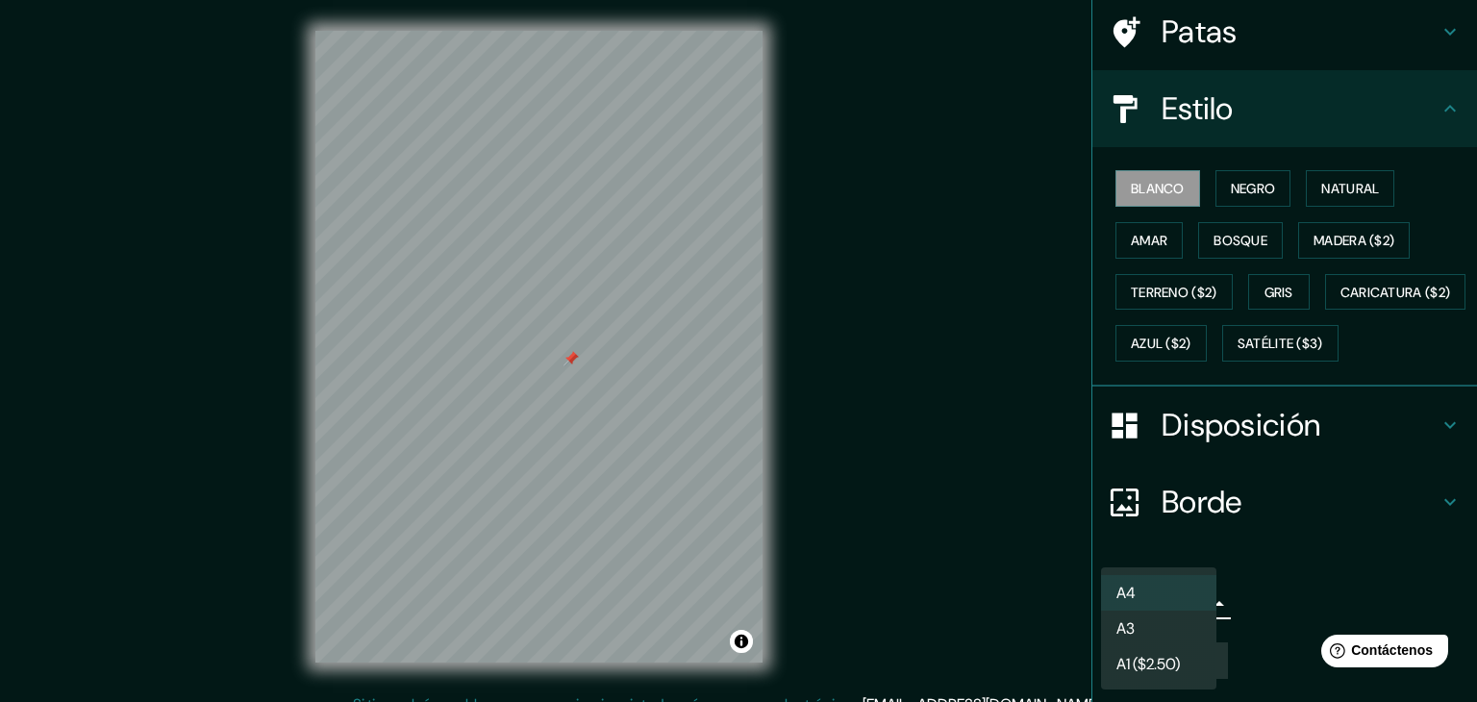
click at [1173, 596] on li "A4" at bounding box center [1158, 593] width 115 height 36
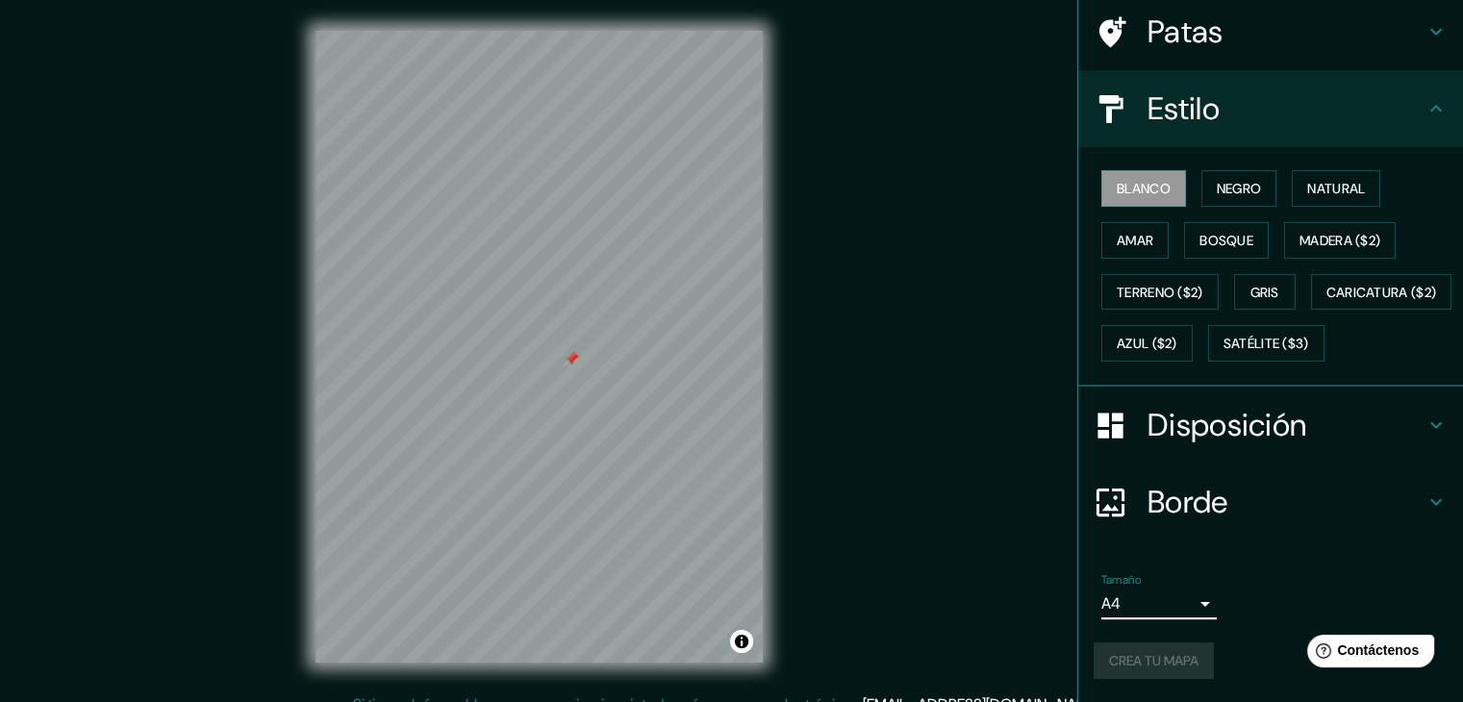
click at [1177, 662] on div "Crea tu mapa" at bounding box center [1271, 661] width 354 height 37
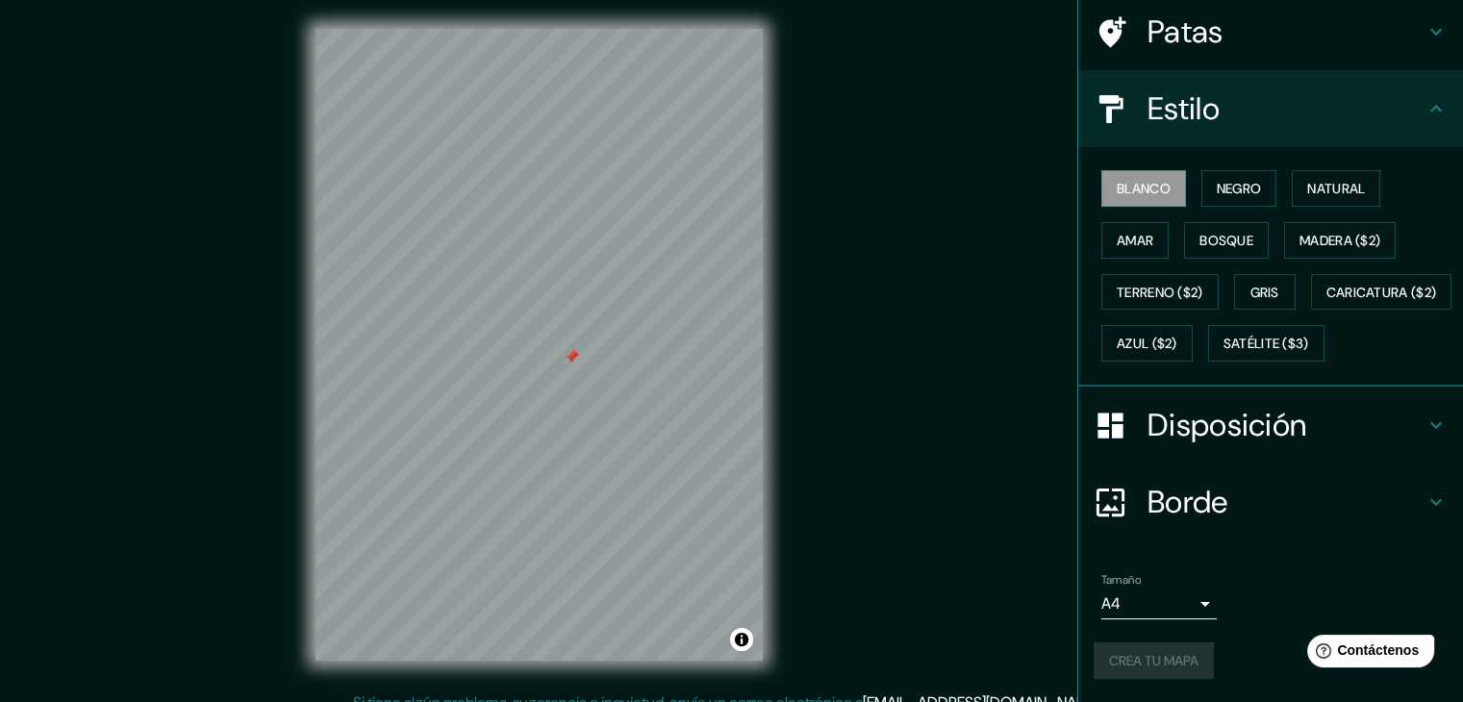
scroll to position [0, 0]
